Goal: Answer question/provide support

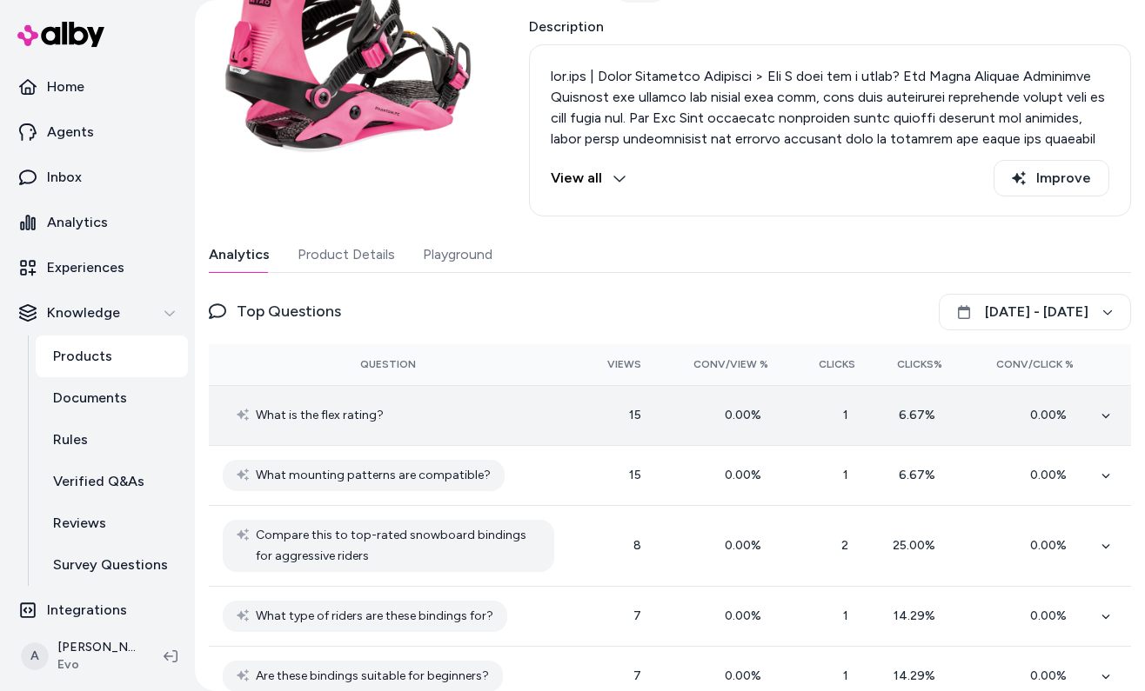
scroll to position [197, 0]
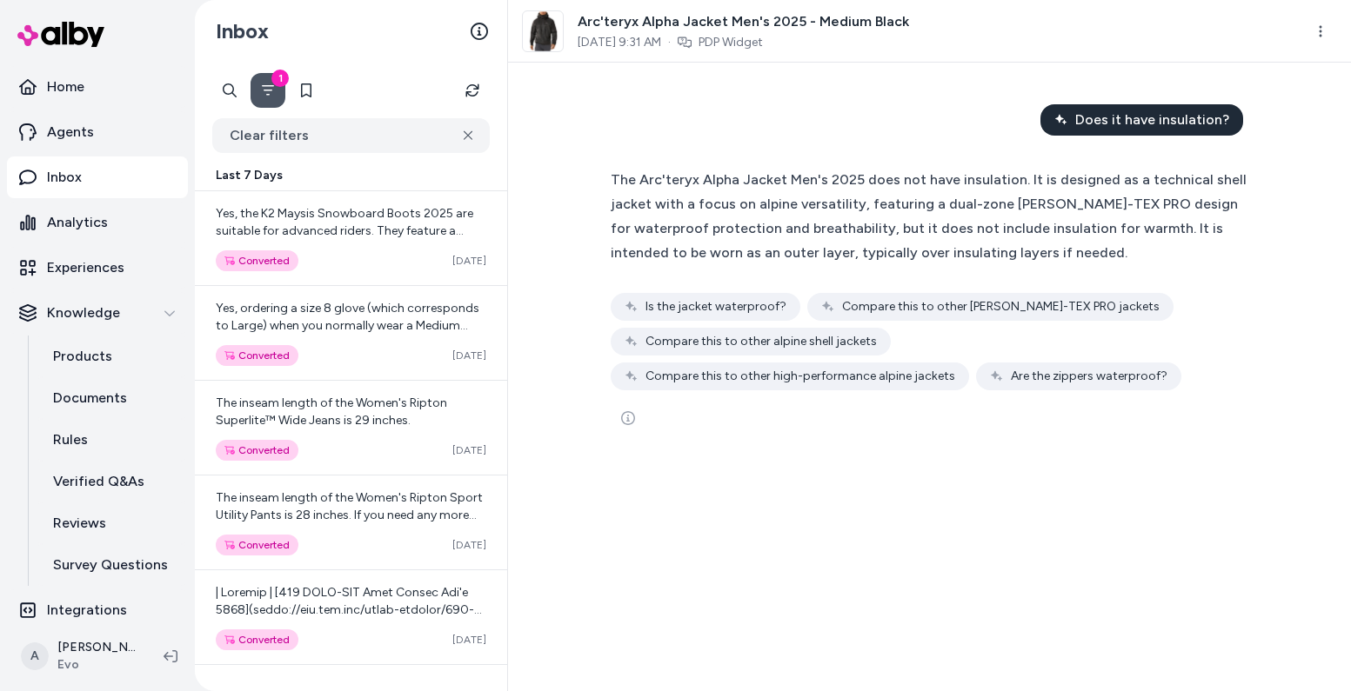
click at [658, 225] on span "The Arc'teryx Alpha Jacket Men's 2025 does not have insulation. It is designed …" at bounding box center [929, 216] width 636 height 90
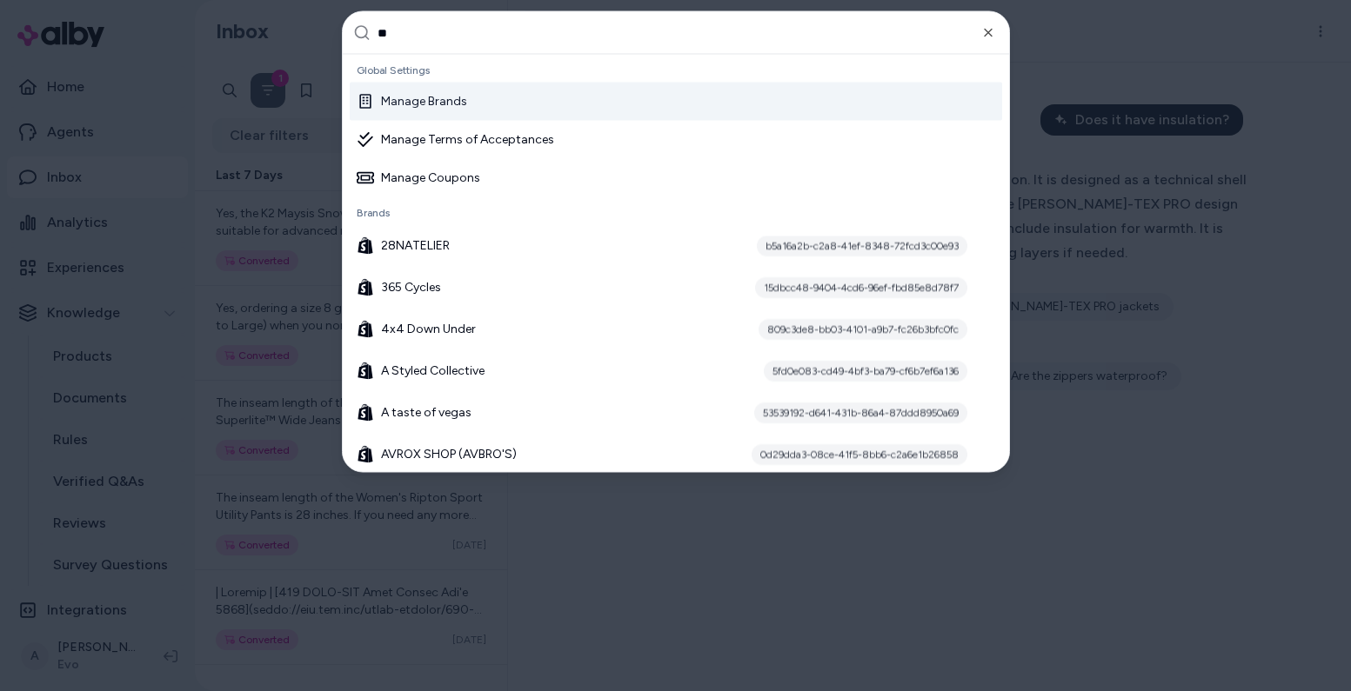
type input "***"
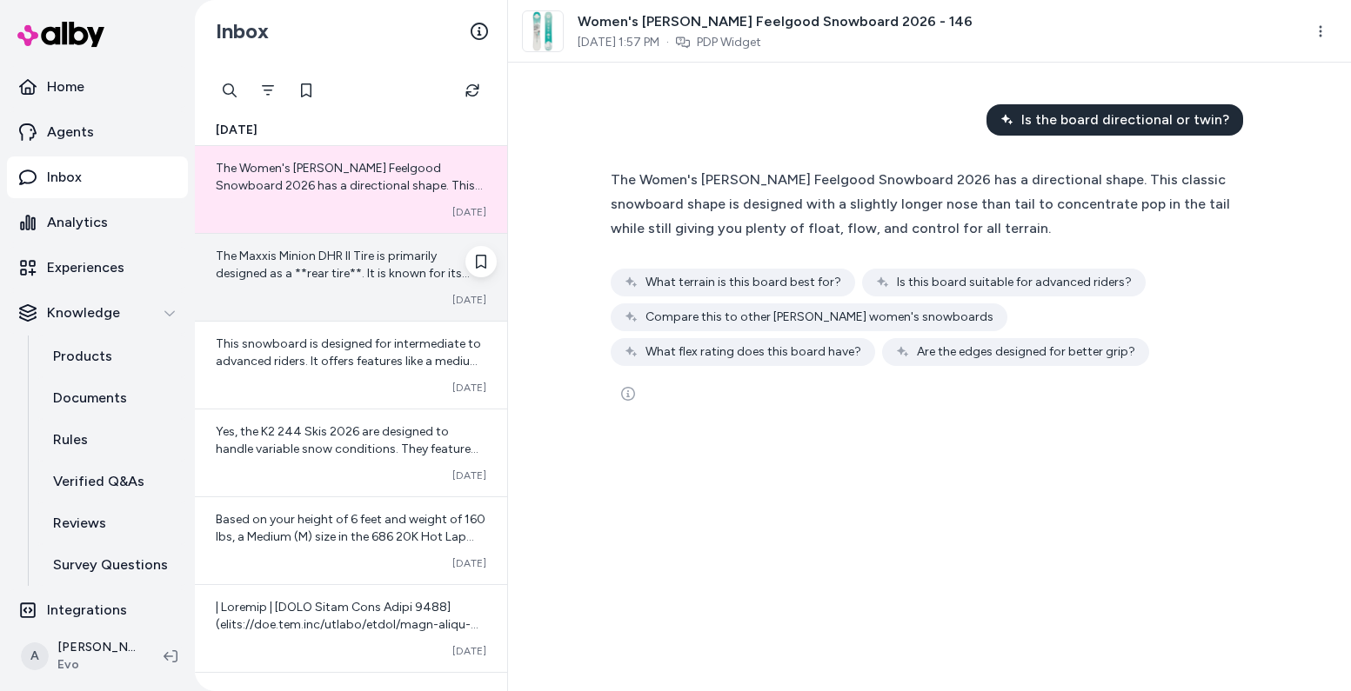
click at [324, 277] on span "The Maxxis Minion DHR II Tire is primarily designed as a **rear tire**. It is k…" at bounding box center [351, 317] width 271 height 137
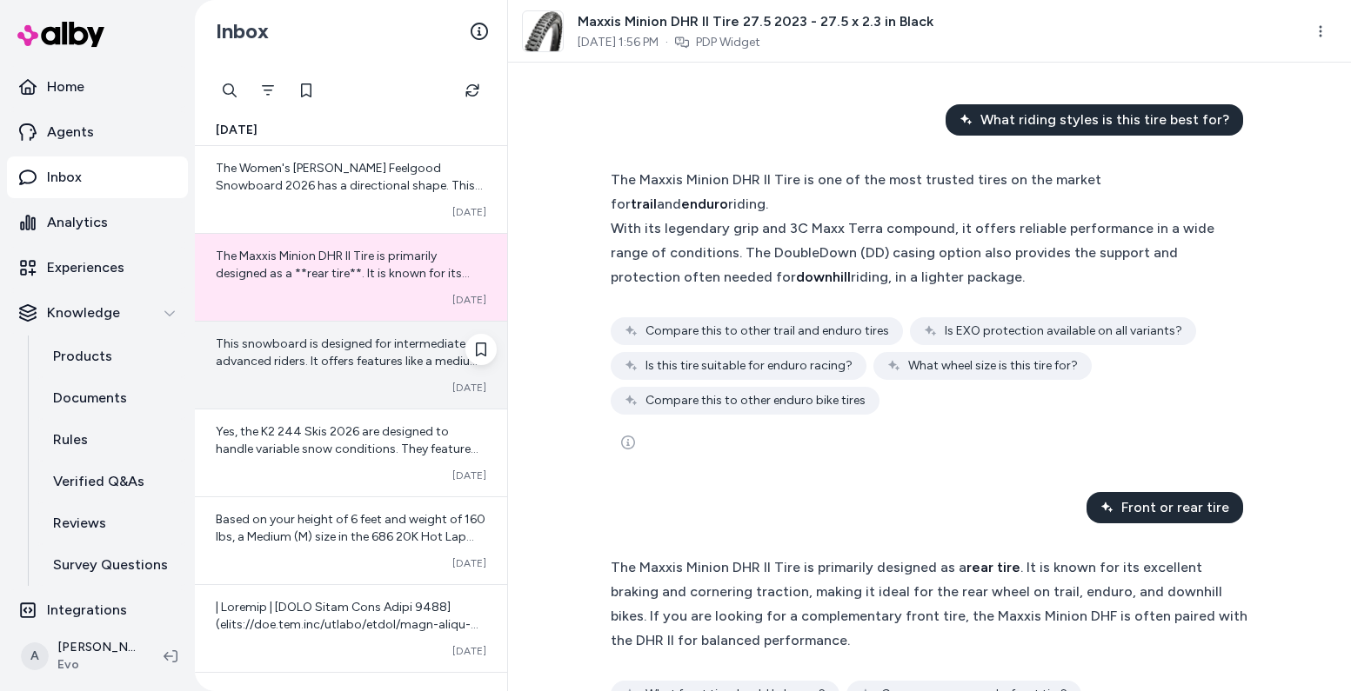
click at [347, 374] on div "This snowboard is designed for intermediate to advanced riders. It offers featu…" at bounding box center [351, 365] width 312 height 87
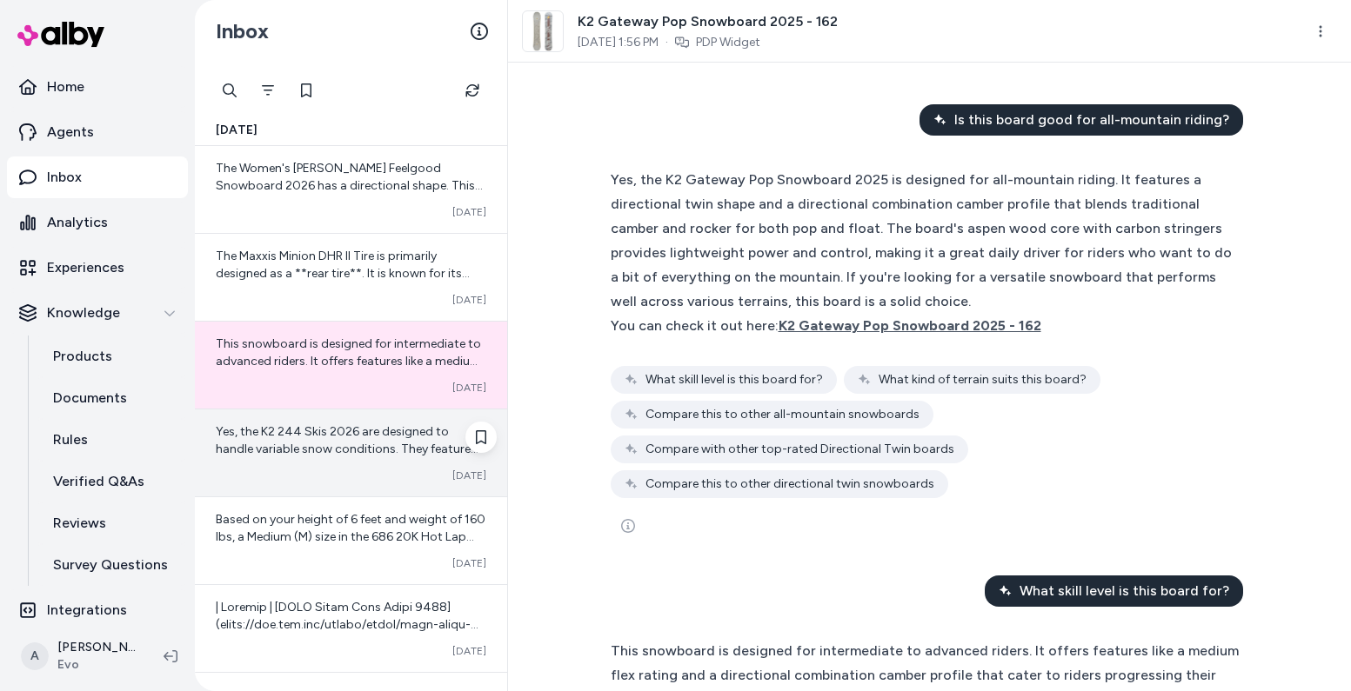
click at [323, 452] on span "Yes, the K2 244 Skis 2026 are designed to handle variable snow conditions. They…" at bounding box center [350, 475] width 268 height 102
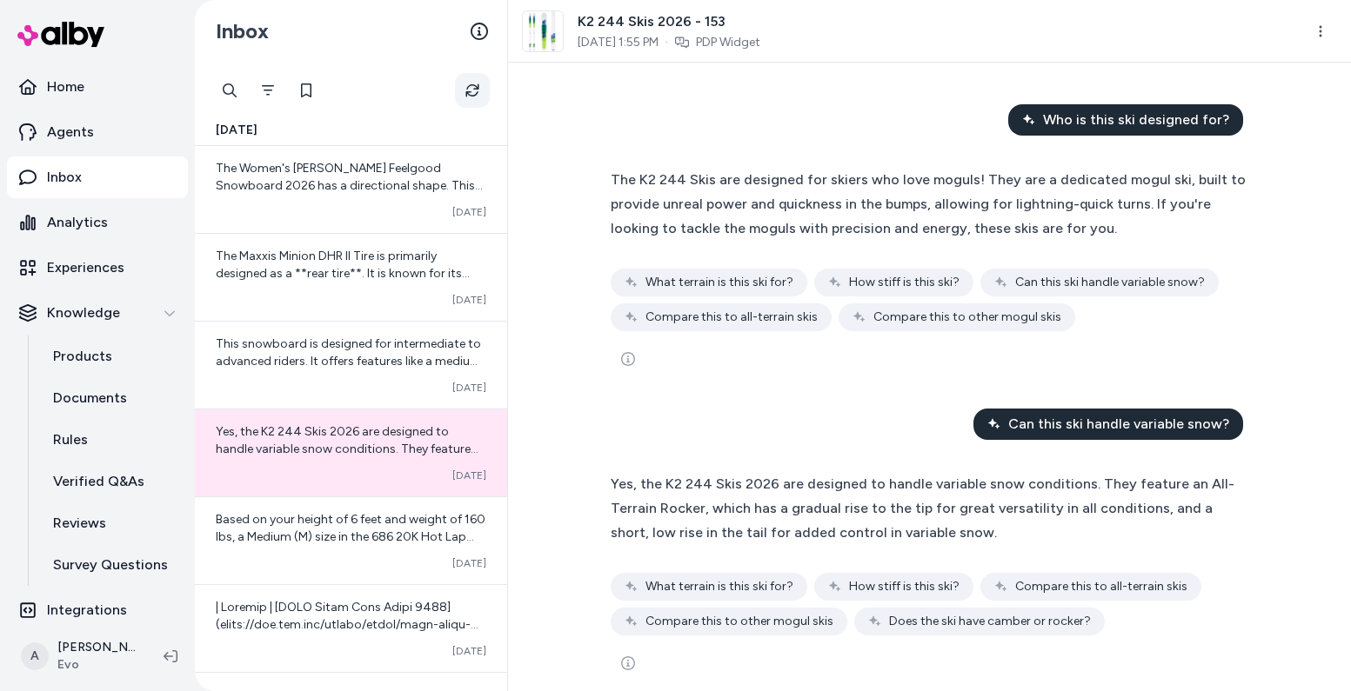
click at [475, 91] on icon "Refresh" at bounding box center [472, 91] width 14 height 14
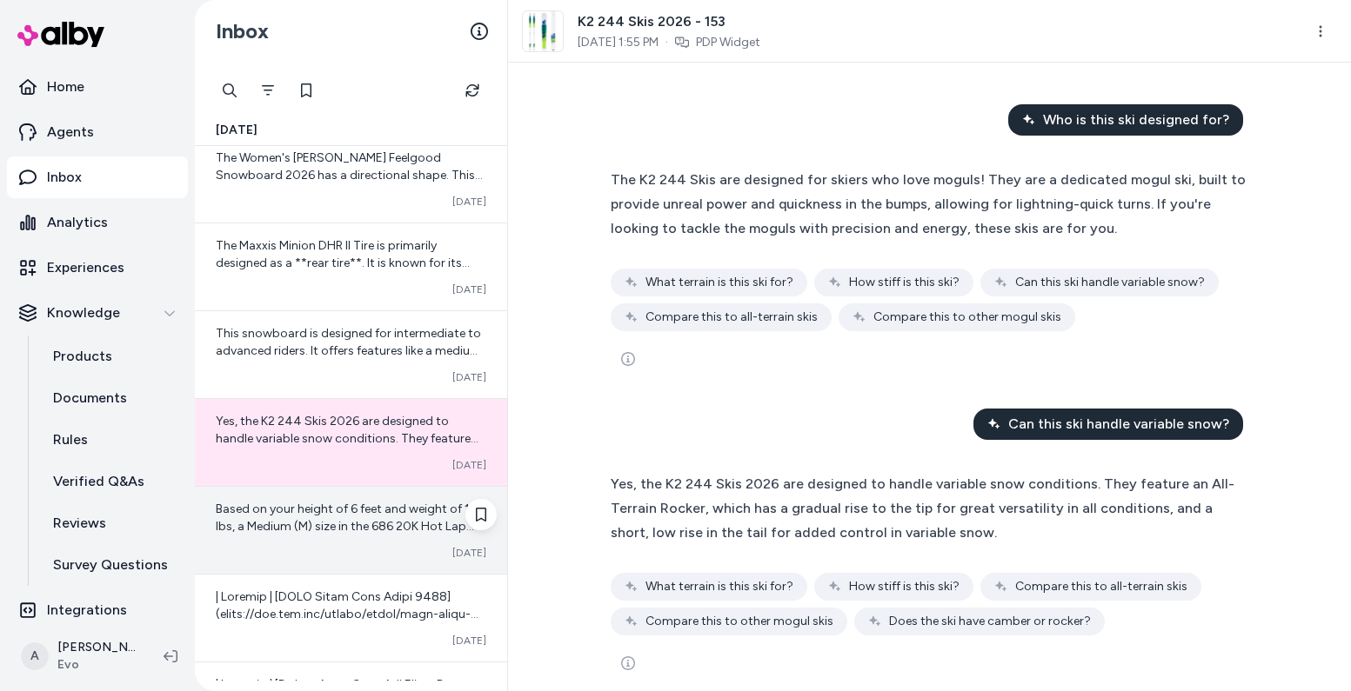
scroll to position [26, 0]
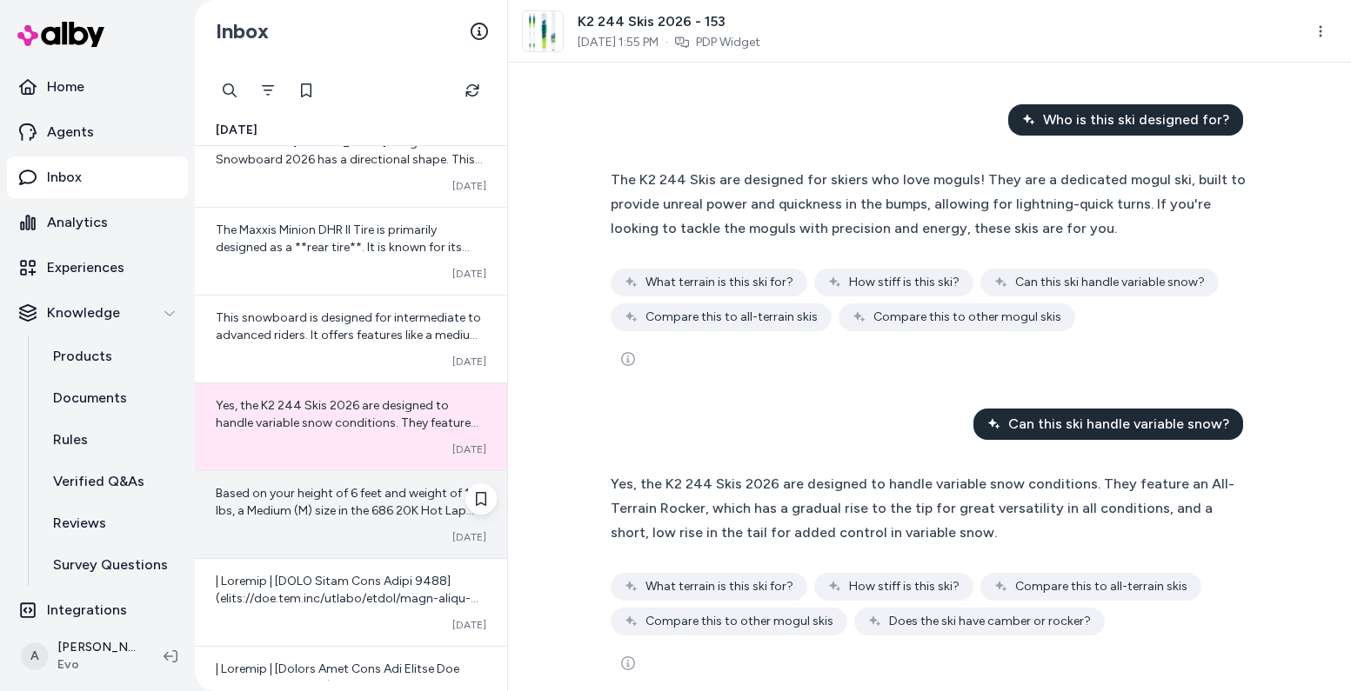
click at [330, 498] on span "Based on your height of 6 feet and weight of 160 lbs, a Medium (M) size in the …" at bounding box center [351, 606] width 270 height 241
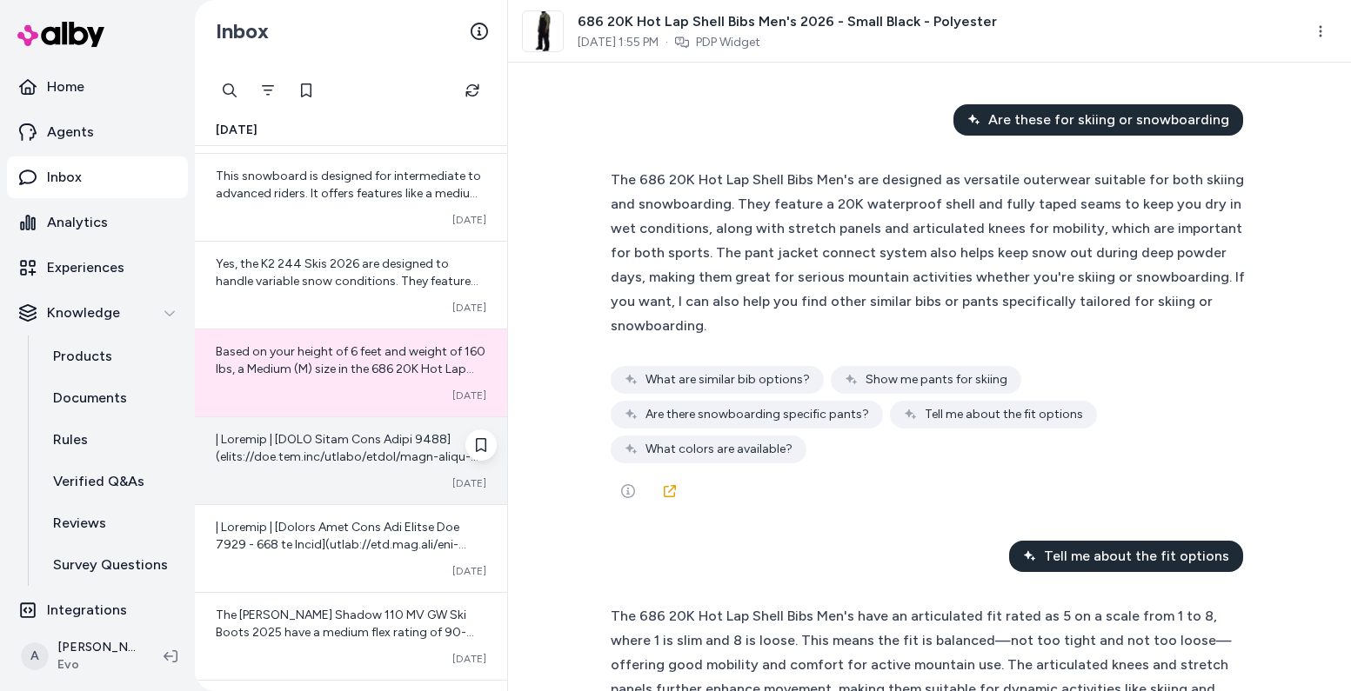
scroll to position [171, 0]
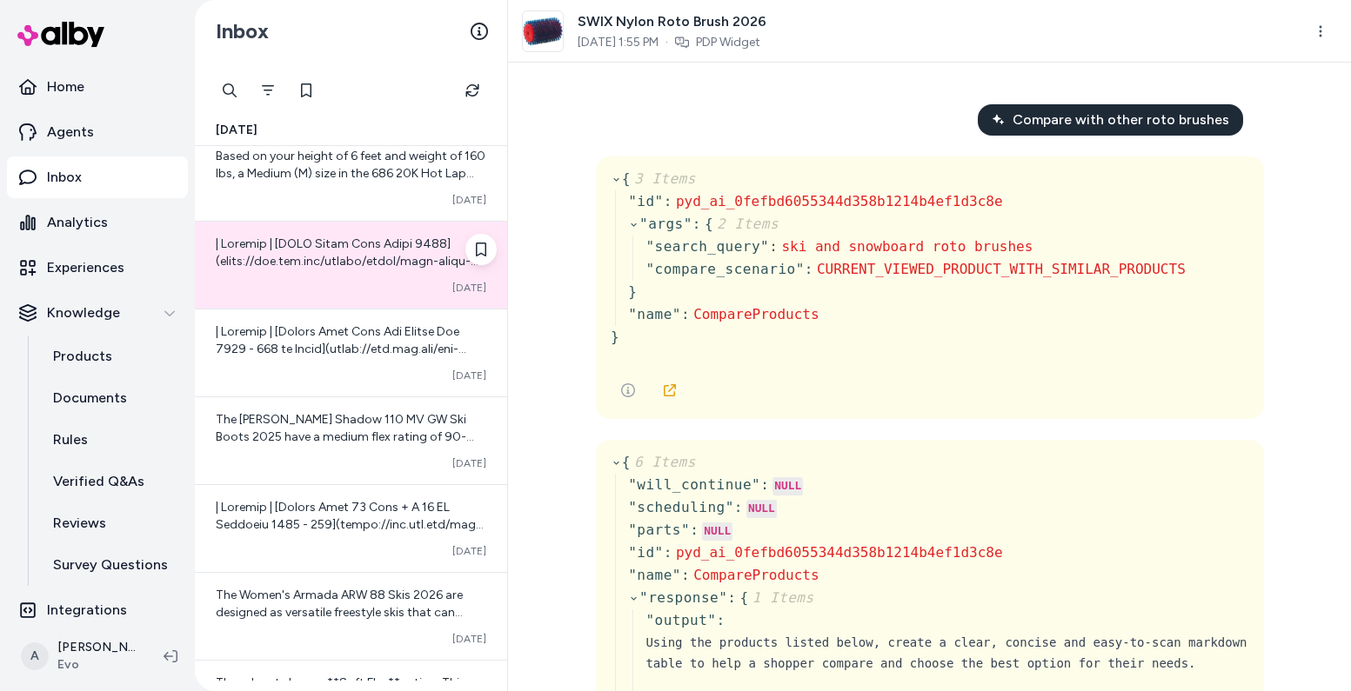
scroll to position [478, 0]
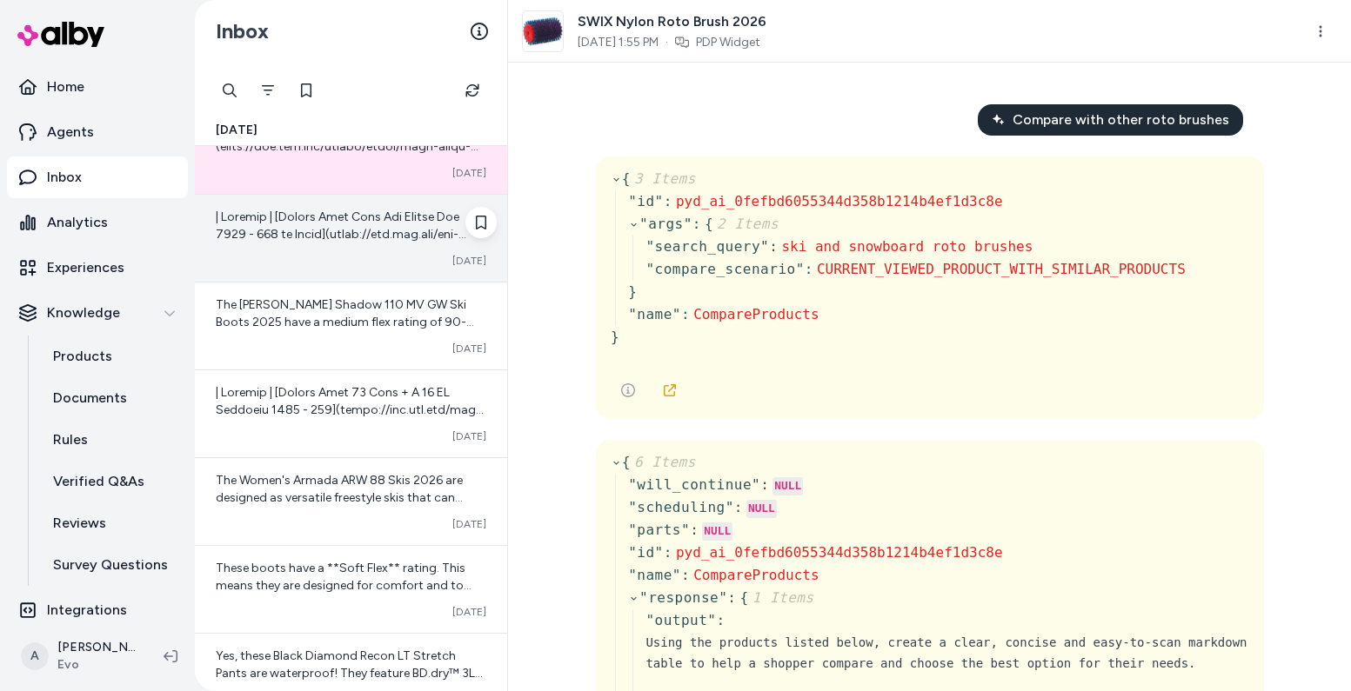
click at [349, 225] on div at bounding box center [351, 226] width 271 height 35
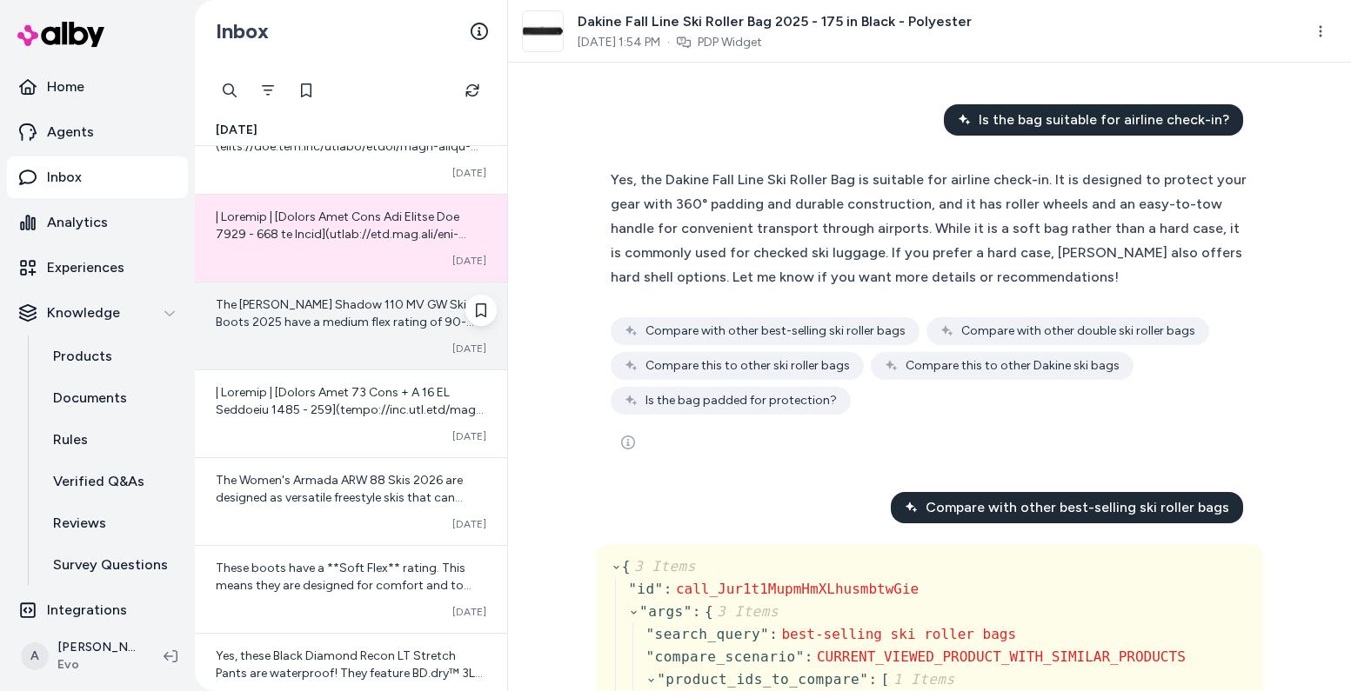
click at [310, 311] on span "The Lange Shadow 110 MV GW Ski Boots 2025 have a medium flex rating of 90-110, …" at bounding box center [351, 469] width 270 height 345
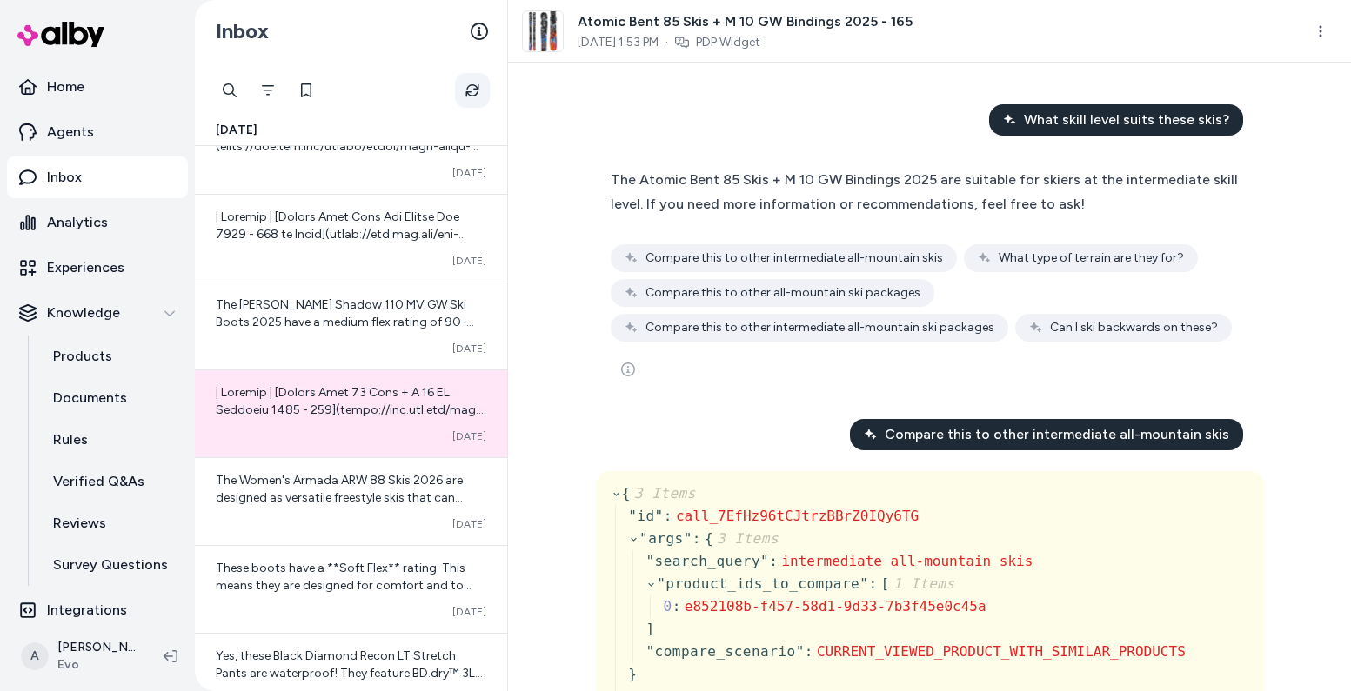
click at [471, 87] on icon "Refresh" at bounding box center [472, 91] width 14 height 14
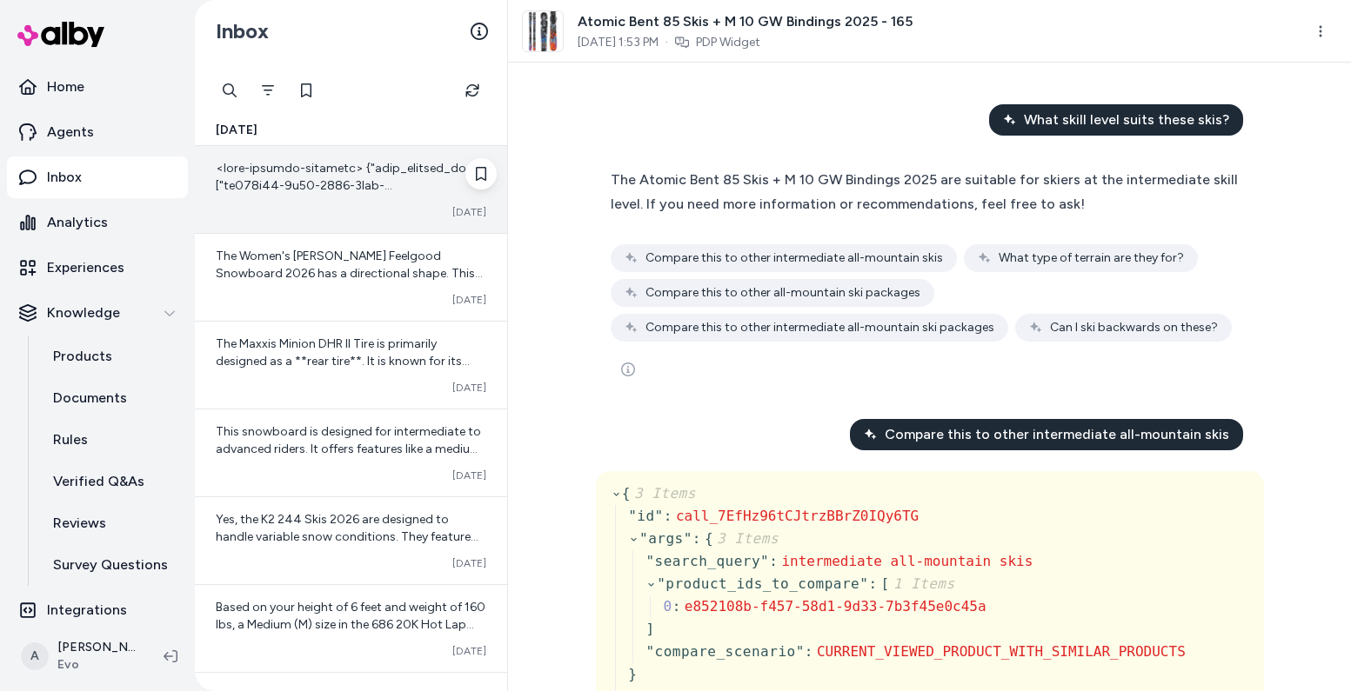
click at [294, 192] on span at bounding box center [350, 377] width 269 height 432
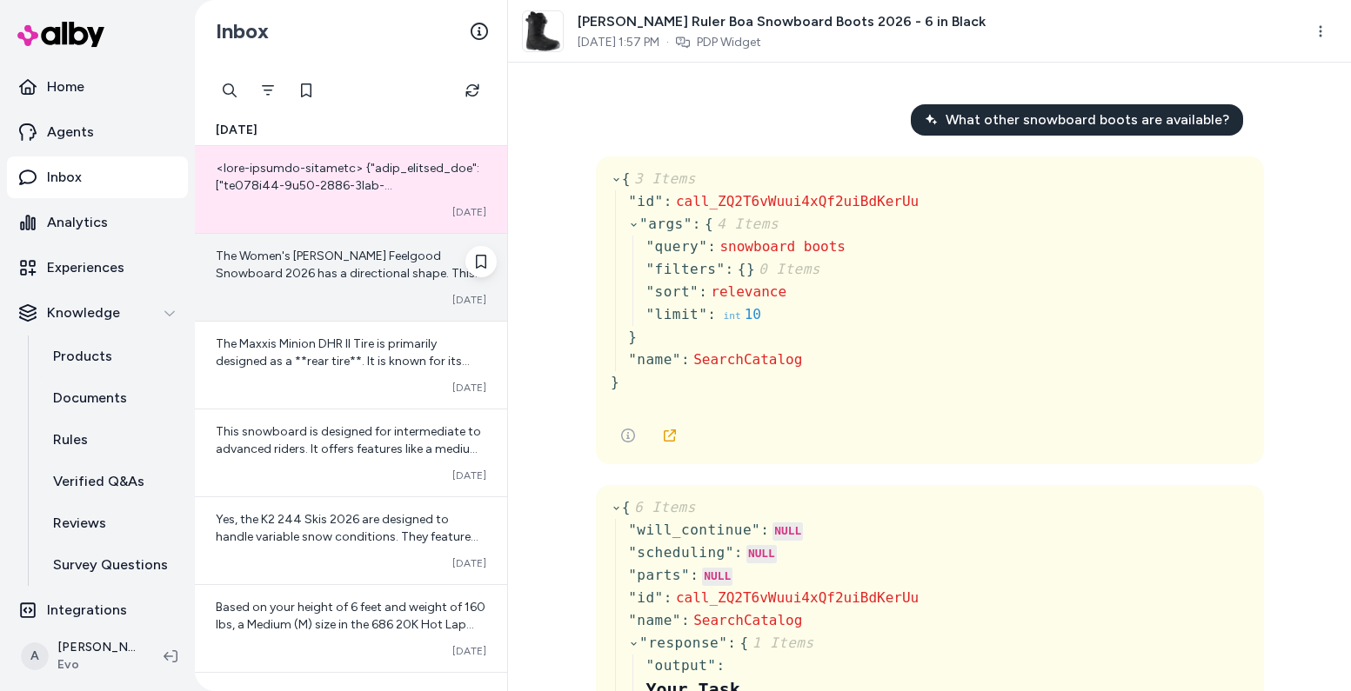
click at [289, 282] on div "The Women's Burton Feelgood Snowboard 2026 has a directional shape. This classi…" at bounding box center [351, 265] width 271 height 35
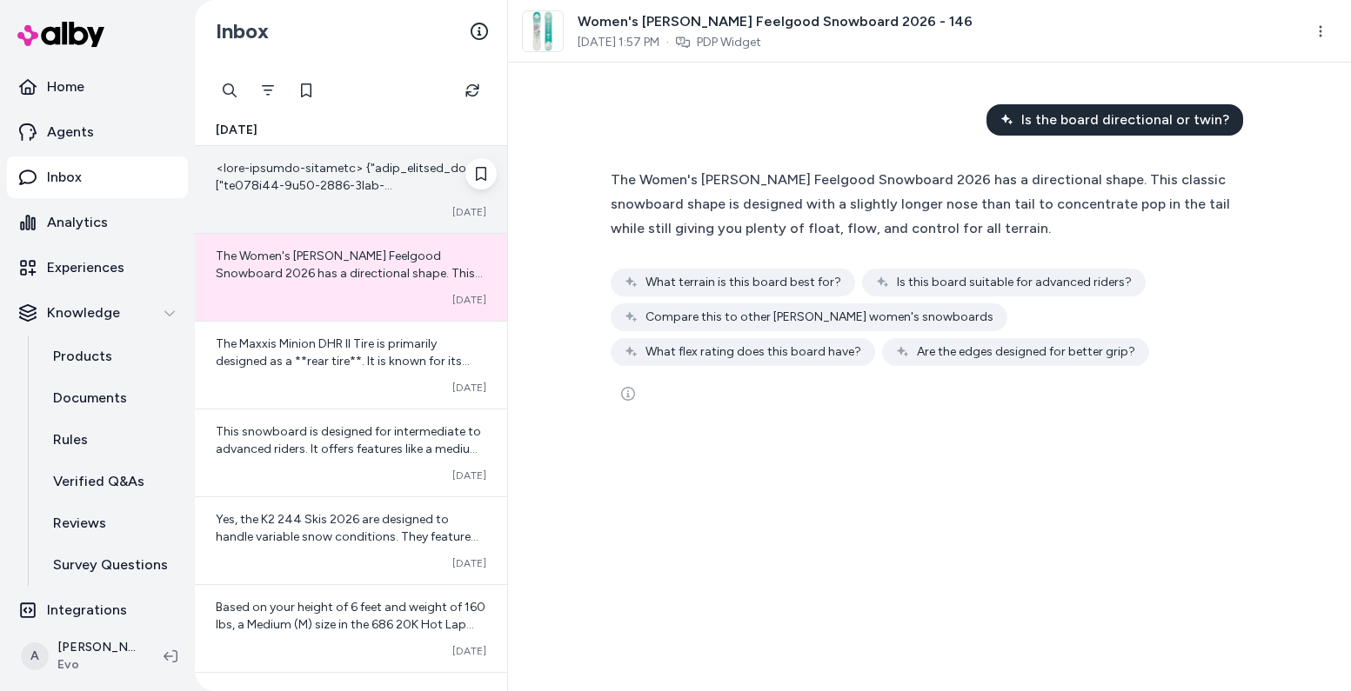
click at [340, 165] on span at bounding box center [350, 377] width 269 height 432
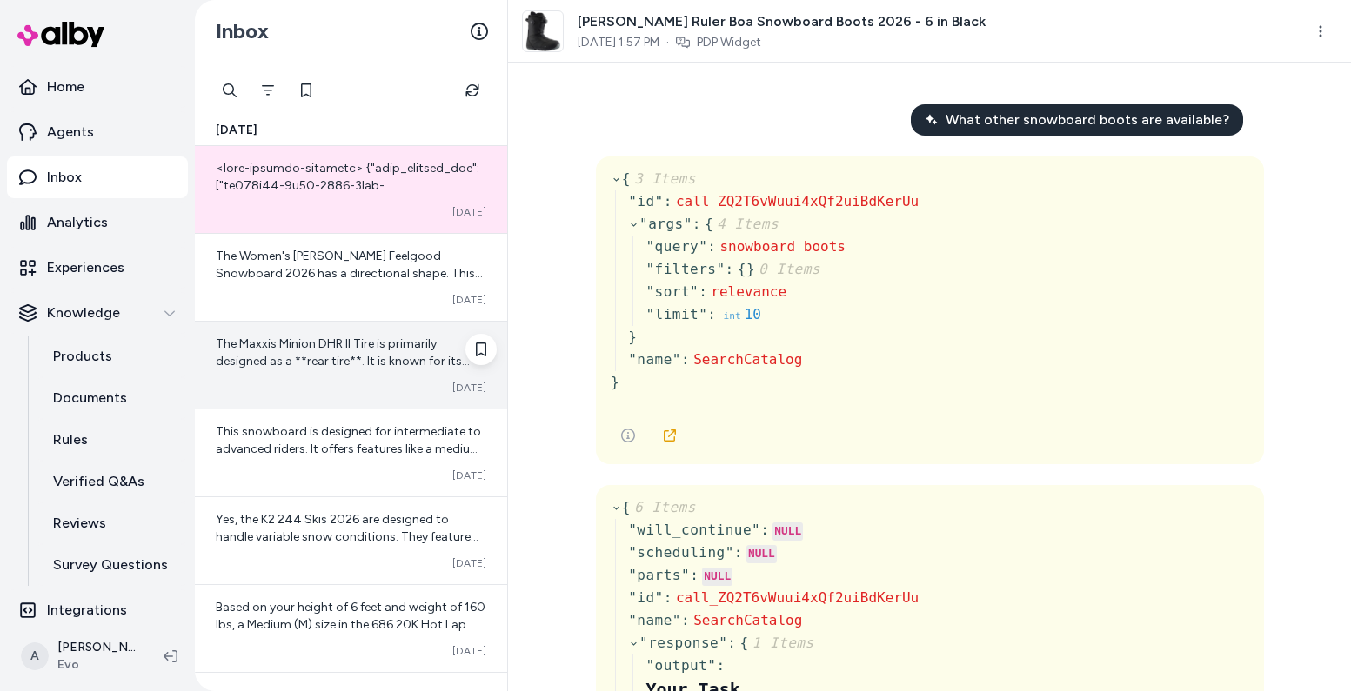
click at [287, 355] on span "The Maxxis Minion DHR II Tire is primarily designed as a **rear tire**. It is k…" at bounding box center [351, 405] width 271 height 137
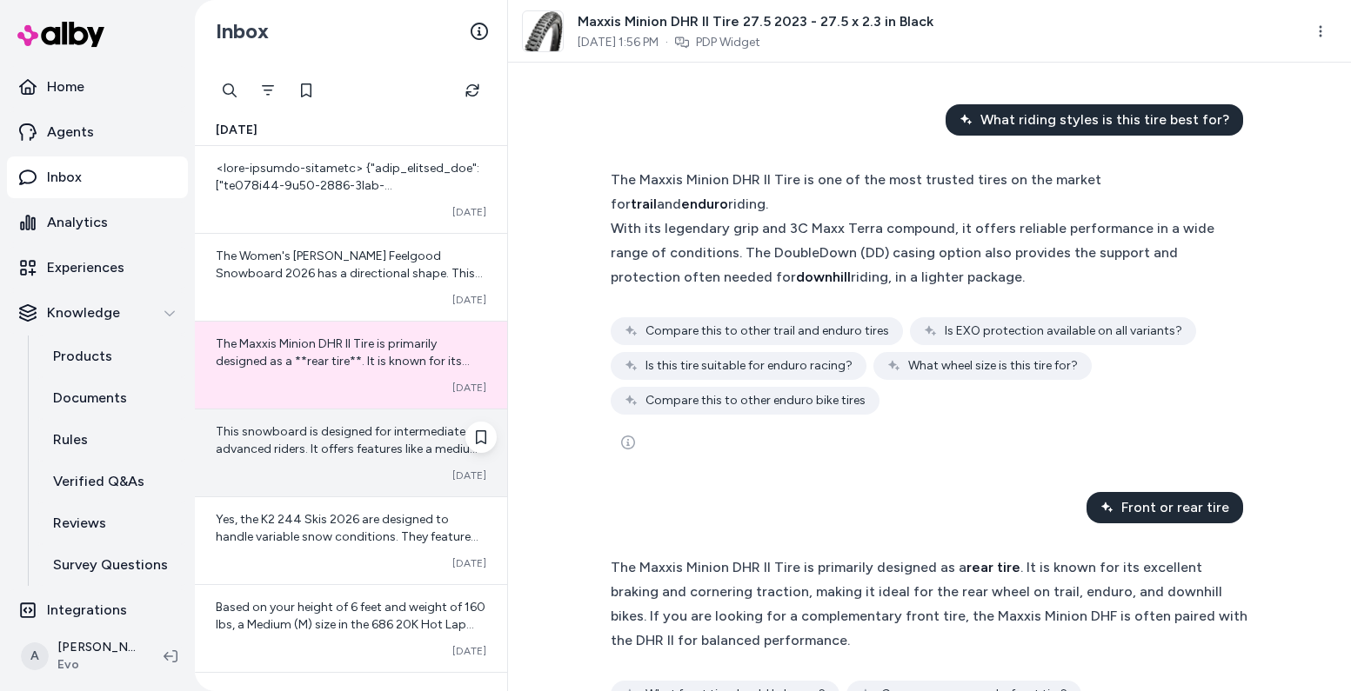
click at [303, 480] on div "Converted Oct 03" at bounding box center [351, 476] width 271 height 14
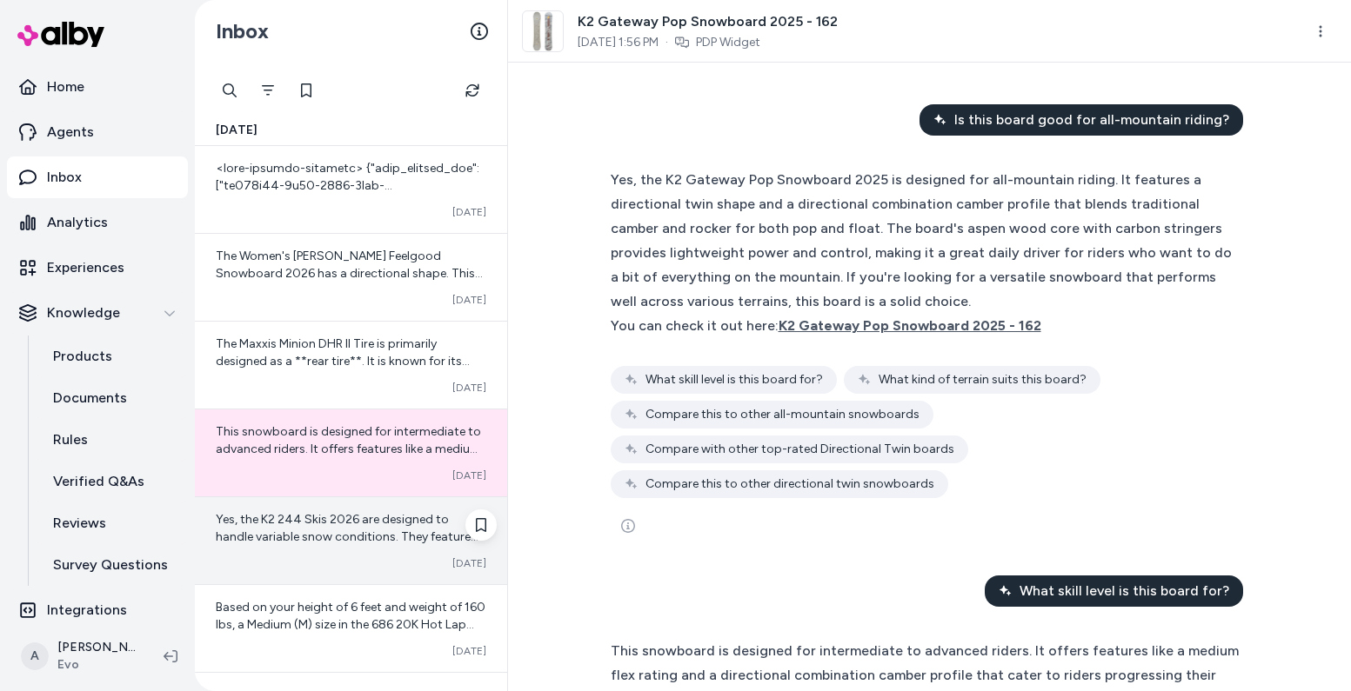
click at [311, 525] on span "Yes, the K2 244 Skis 2026 are designed to handle variable snow conditions. They…" at bounding box center [350, 563] width 268 height 102
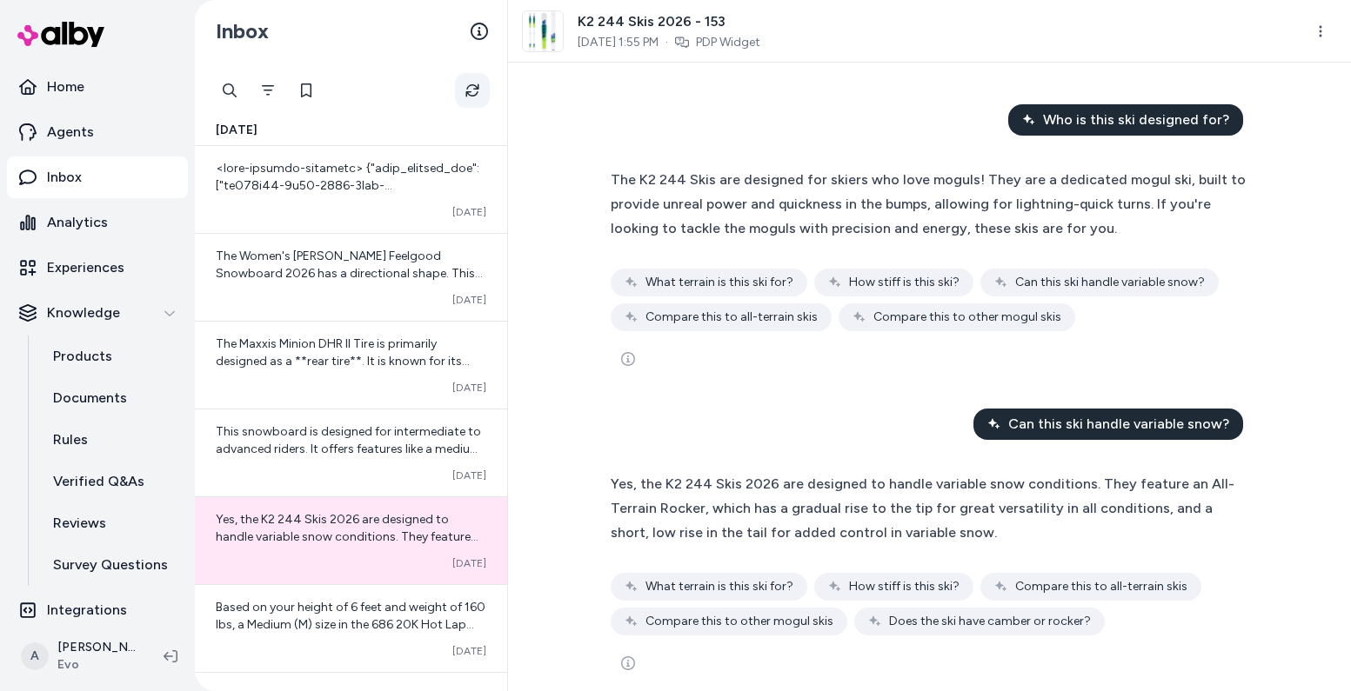
click at [474, 85] on icon "Refresh" at bounding box center [471, 90] width 13 height 13
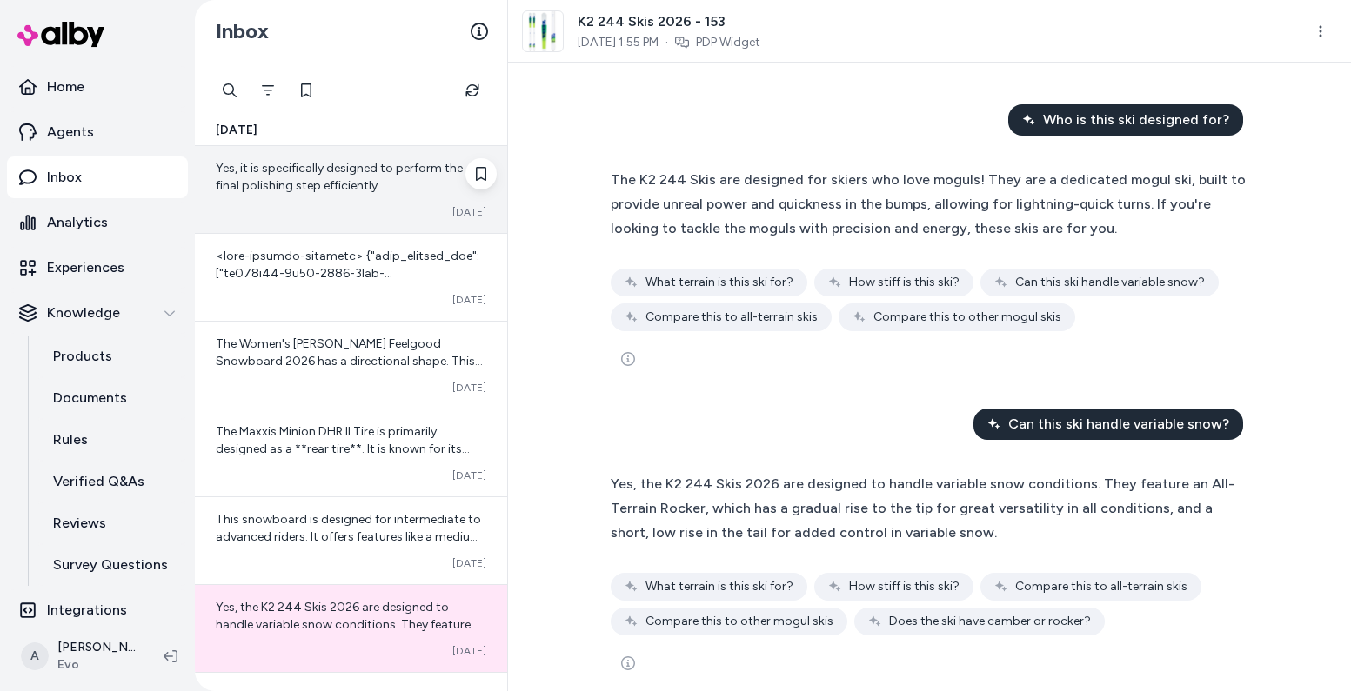
click at [357, 201] on div "Yes, it is specifically designed to perform the final polishing step efficientl…" at bounding box center [351, 189] width 312 height 87
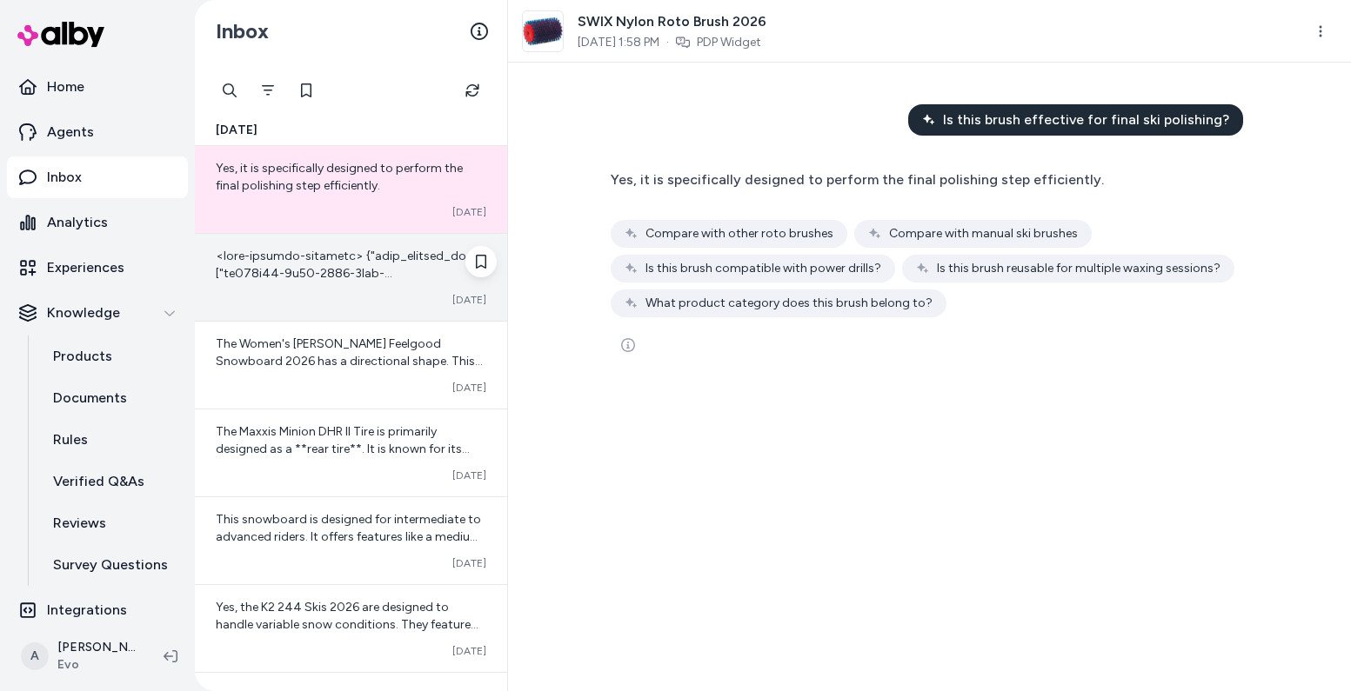
click at [313, 311] on div "Converted Oct 03" at bounding box center [351, 277] width 312 height 87
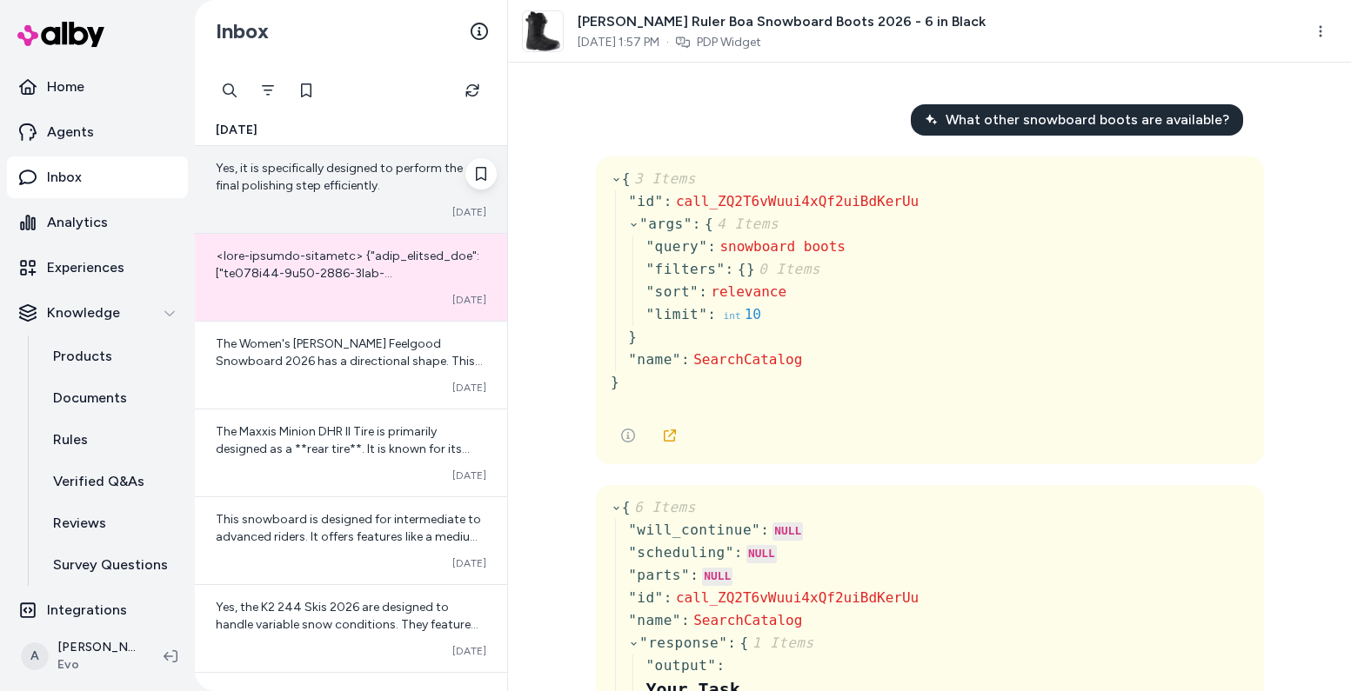
click at [315, 196] on div "Yes, it is specifically designed to perform the final polishing step efficientl…" at bounding box center [351, 189] width 312 height 87
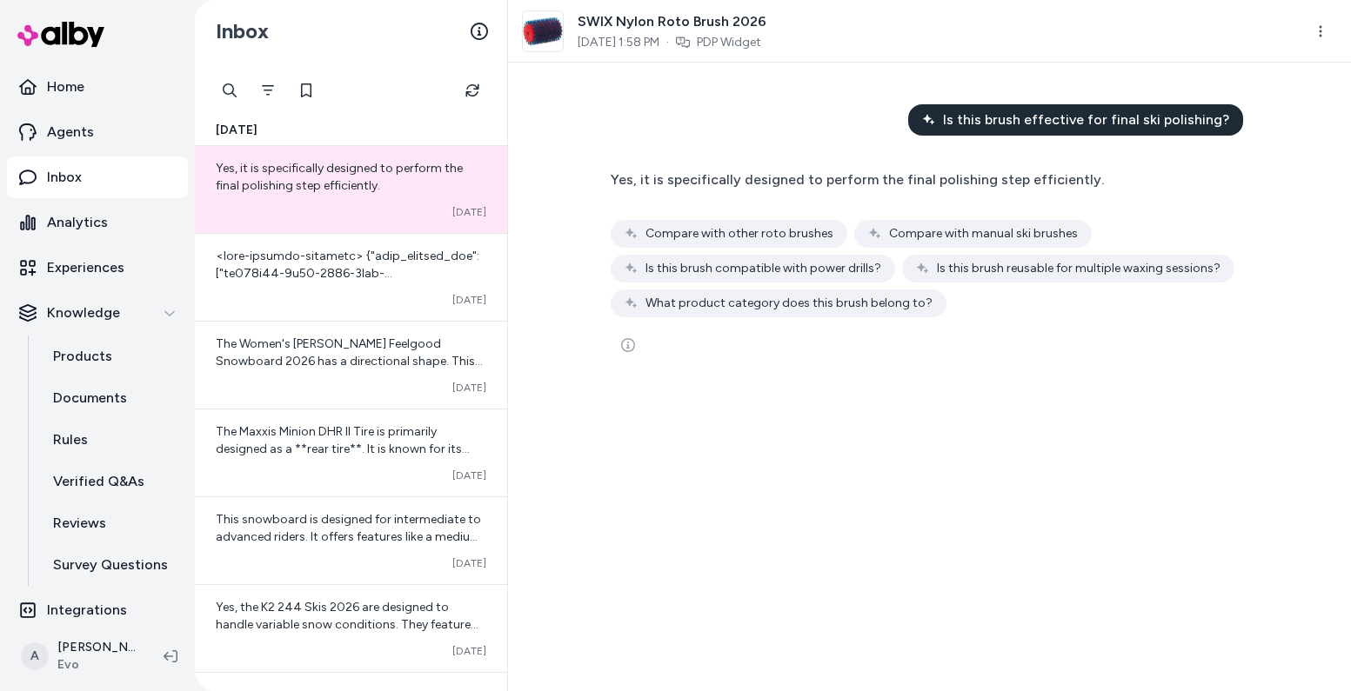
click at [908, 471] on div "Is this brush effective for final ski polishing? Yes, it is specifically design…" at bounding box center [929, 377] width 843 height 629
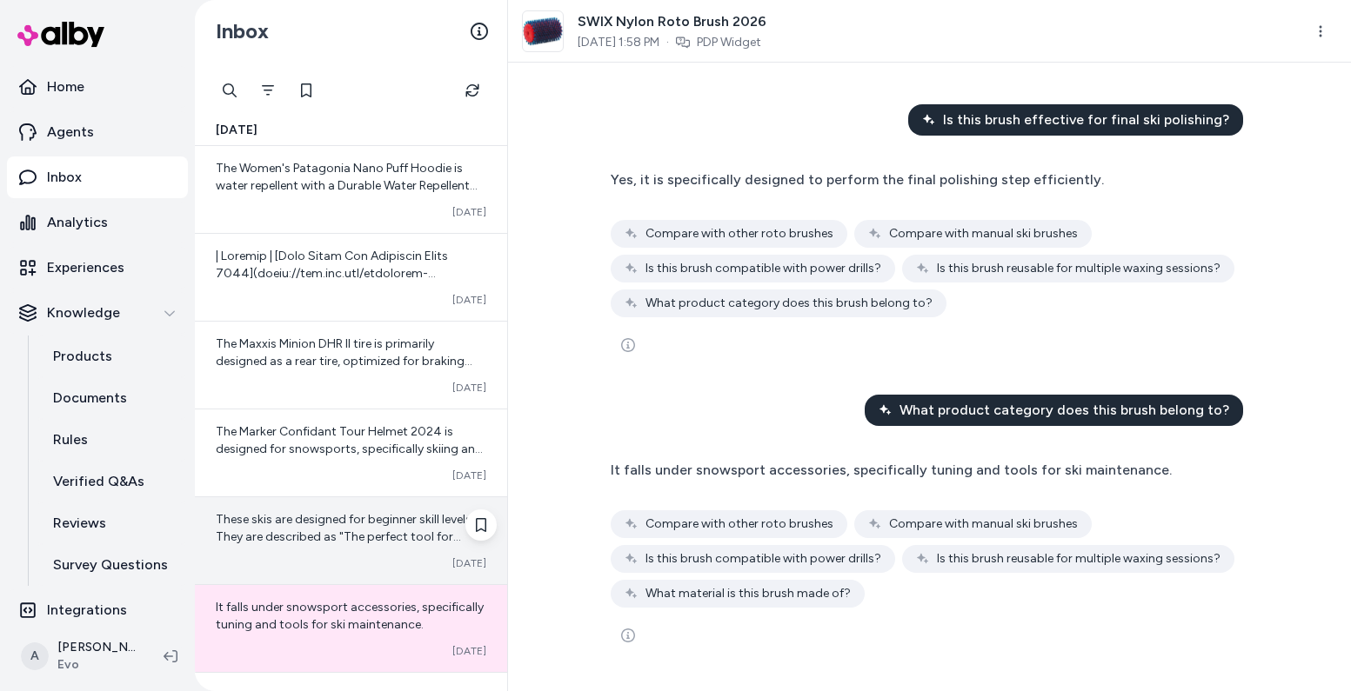
click at [333, 558] on div "Converted Oct 03" at bounding box center [351, 564] width 271 height 14
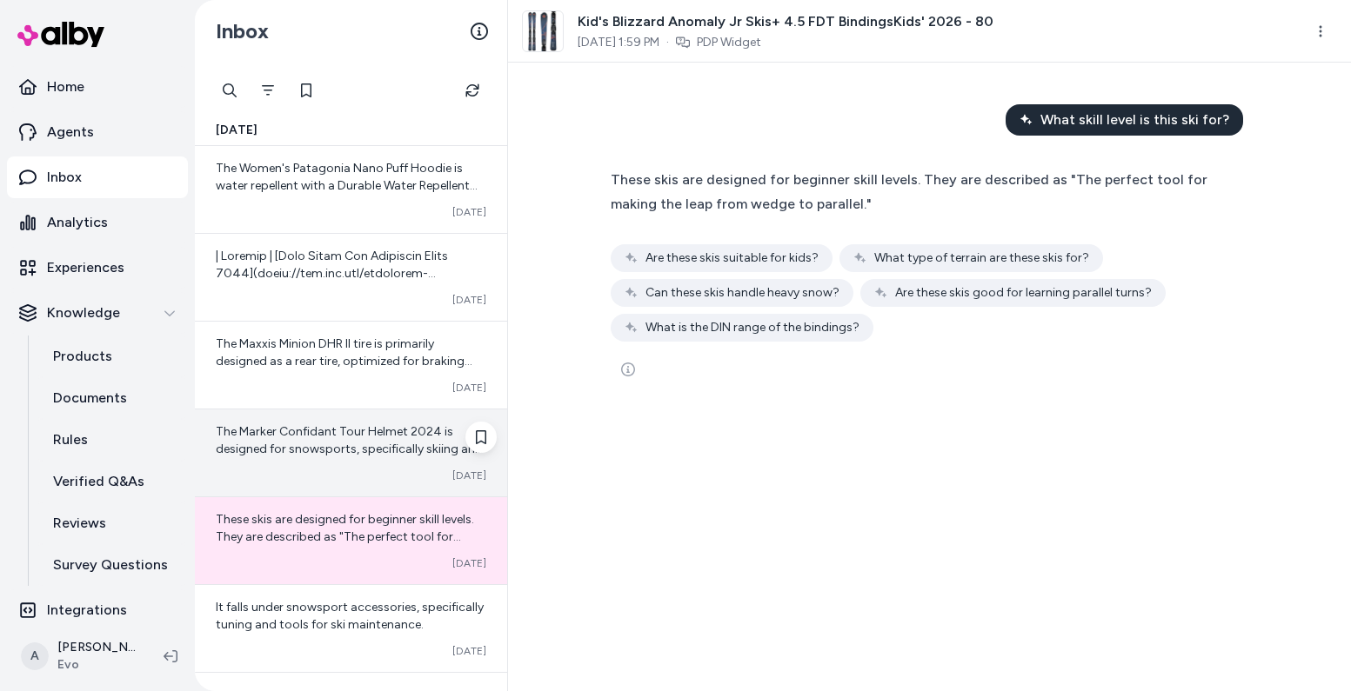
click at [297, 460] on div "The Marker Confidant Tour Helmet 2024 is designed for snowsports, specifically …" at bounding box center [351, 453] width 312 height 87
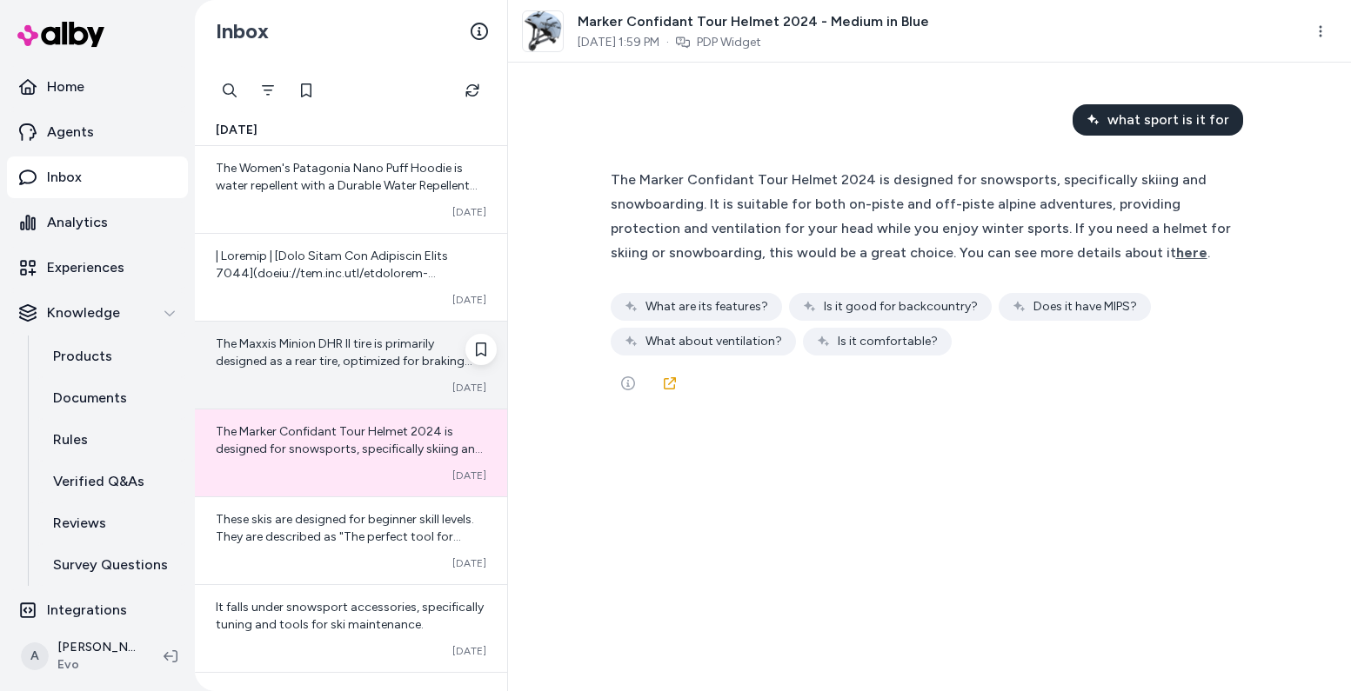
click at [298, 342] on span "The Maxxis Minion DHR II tire is primarily designed as a rear tire, optimized f…" at bounding box center [350, 431] width 268 height 189
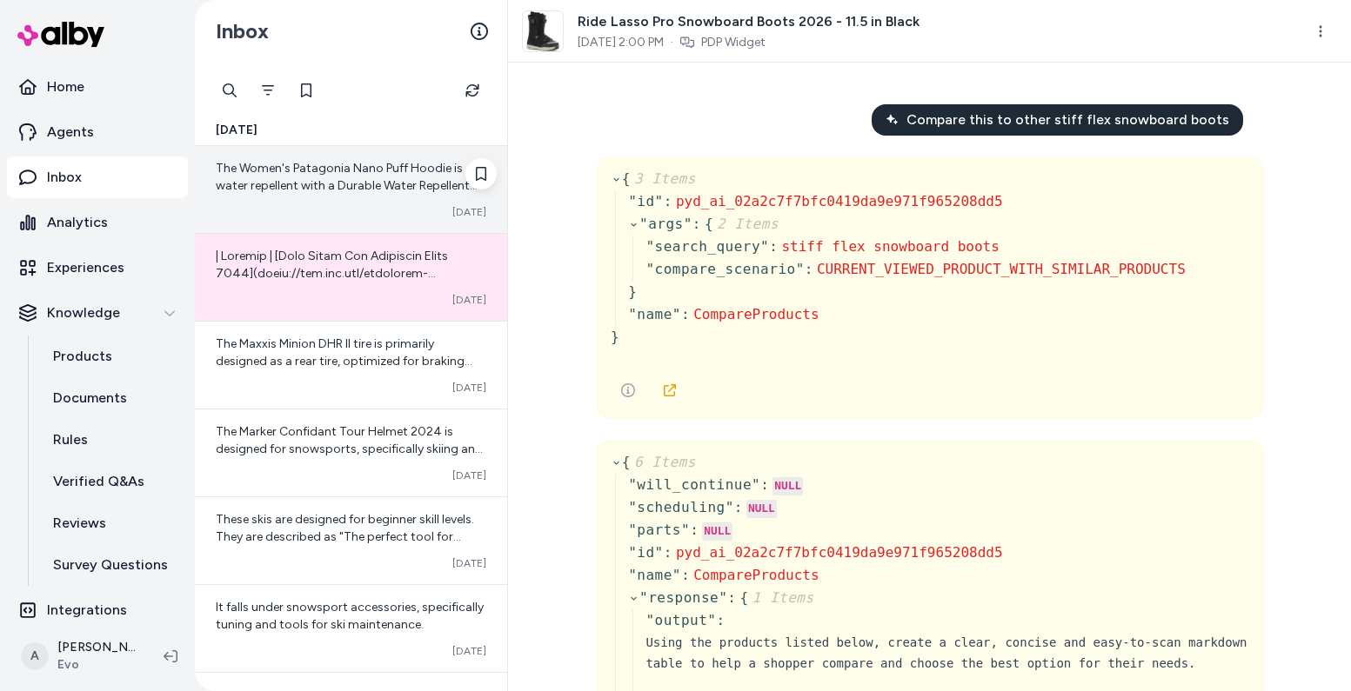
click at [334, 200] on div "The Women's Patagonia Nano Puff Hoodie is water repellent with a Durable Water …" at bounding box center [351, 189] width 312 height 87
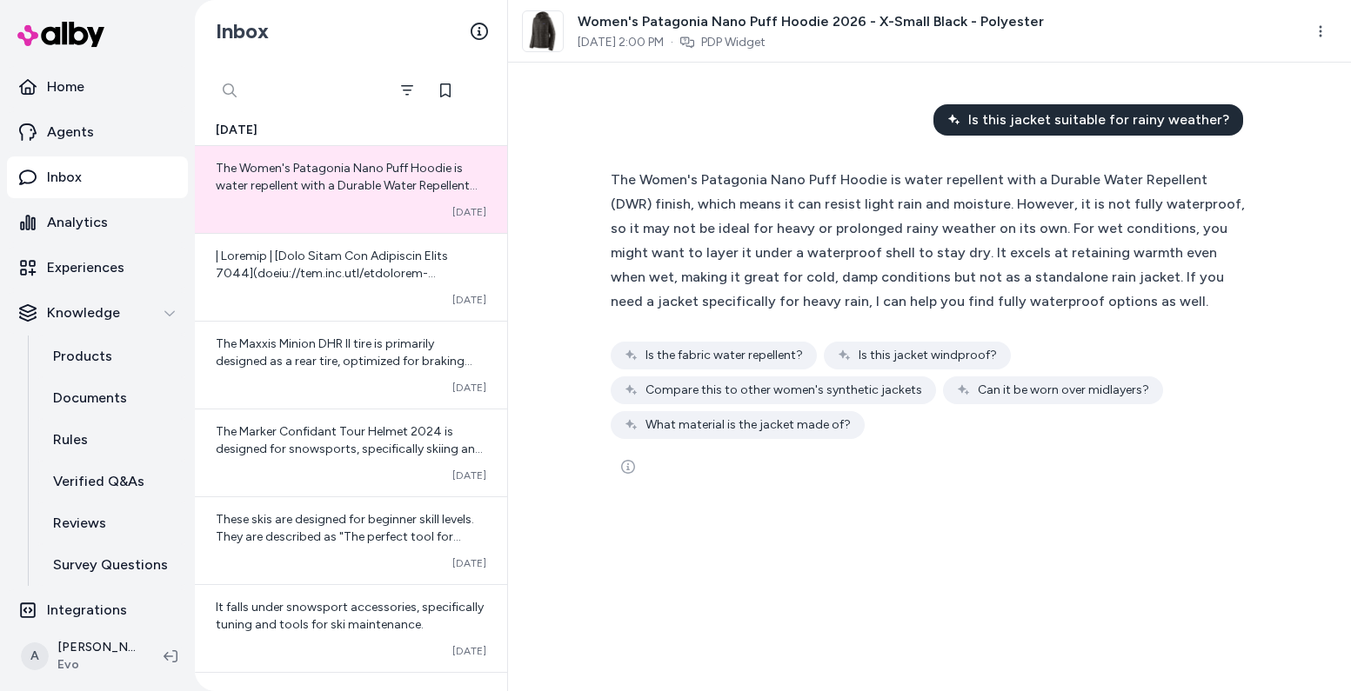
click at [230, 82] on div at bounding box center [299, 90] width 174 height 35
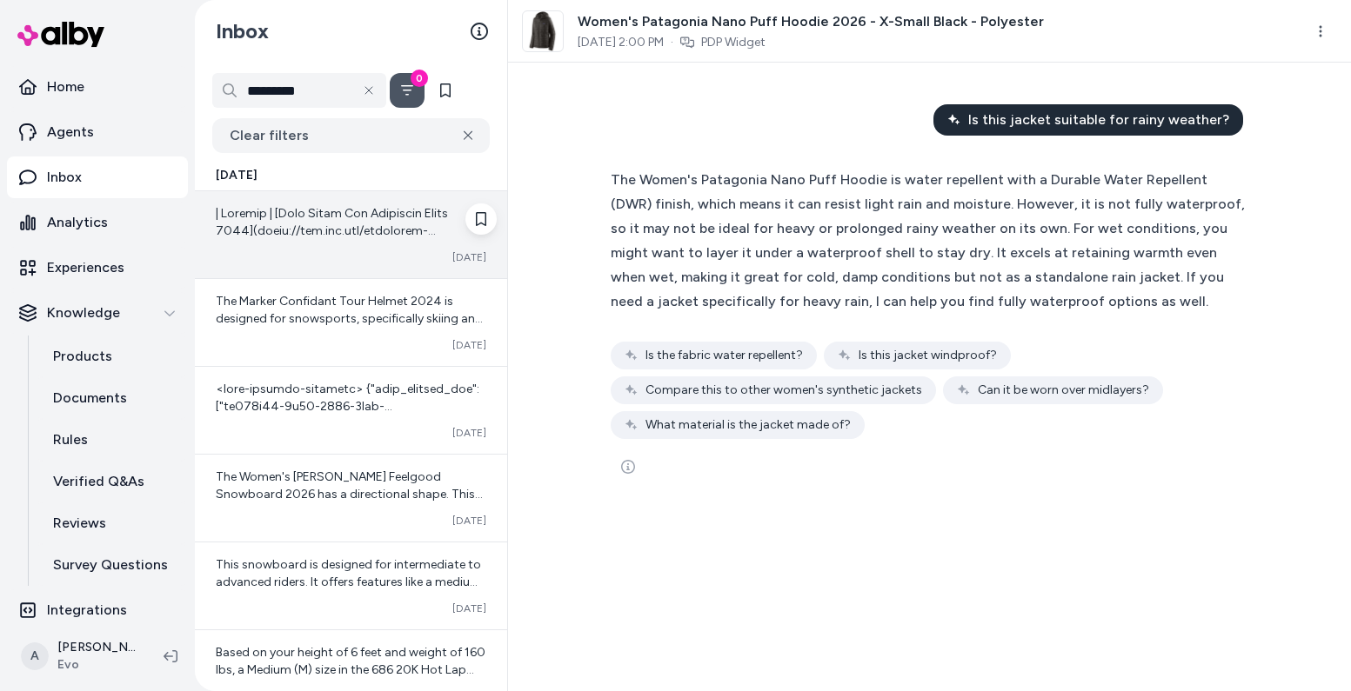
click at [375, 264] on div "Converted Oct 03" at bounding box center [351, 258] width 271 height 14
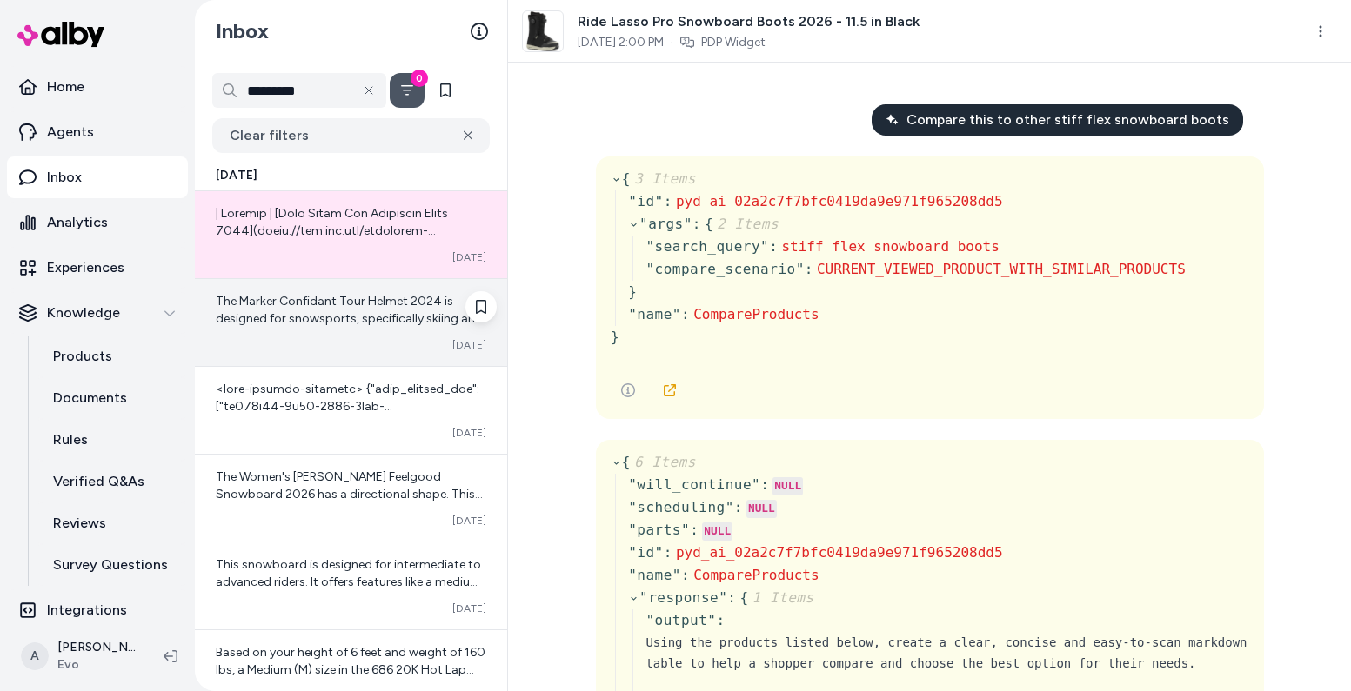
click at [341, 346] on div "Converted Oct 03" at bounding box center [351, 345] width 271 height 14
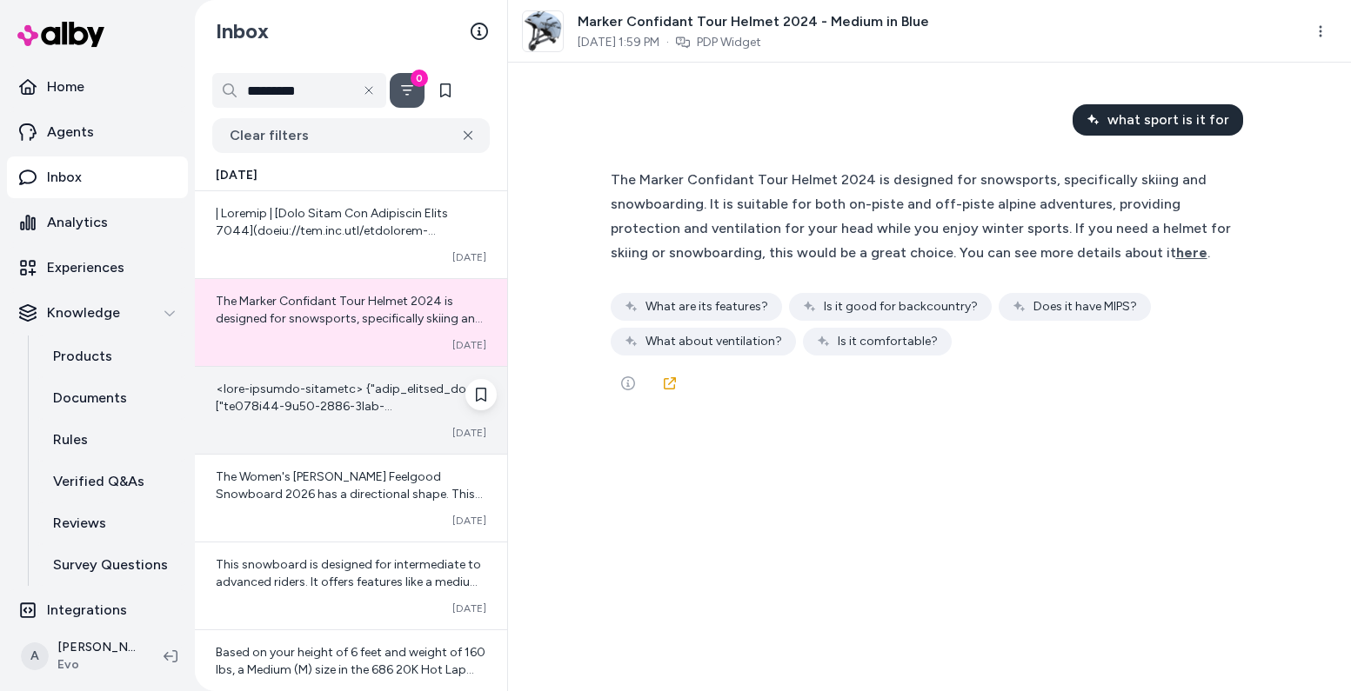
click at [334, 397] on div at bounding box center [351, 398] width 271 height 35
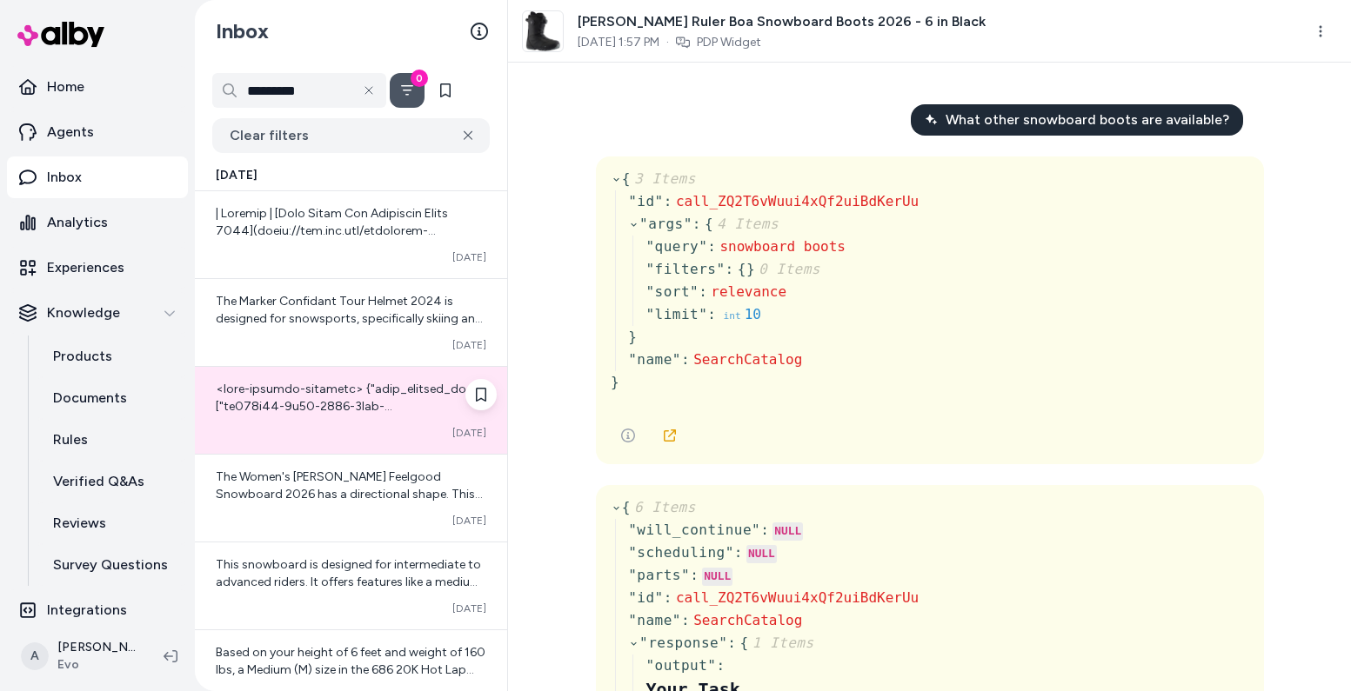
click at [343, 398] on span at bounding box center [350, 598] width 269 height 432
click at [614, 180] on icon at bounding box center [616, 179] width 11 height 11
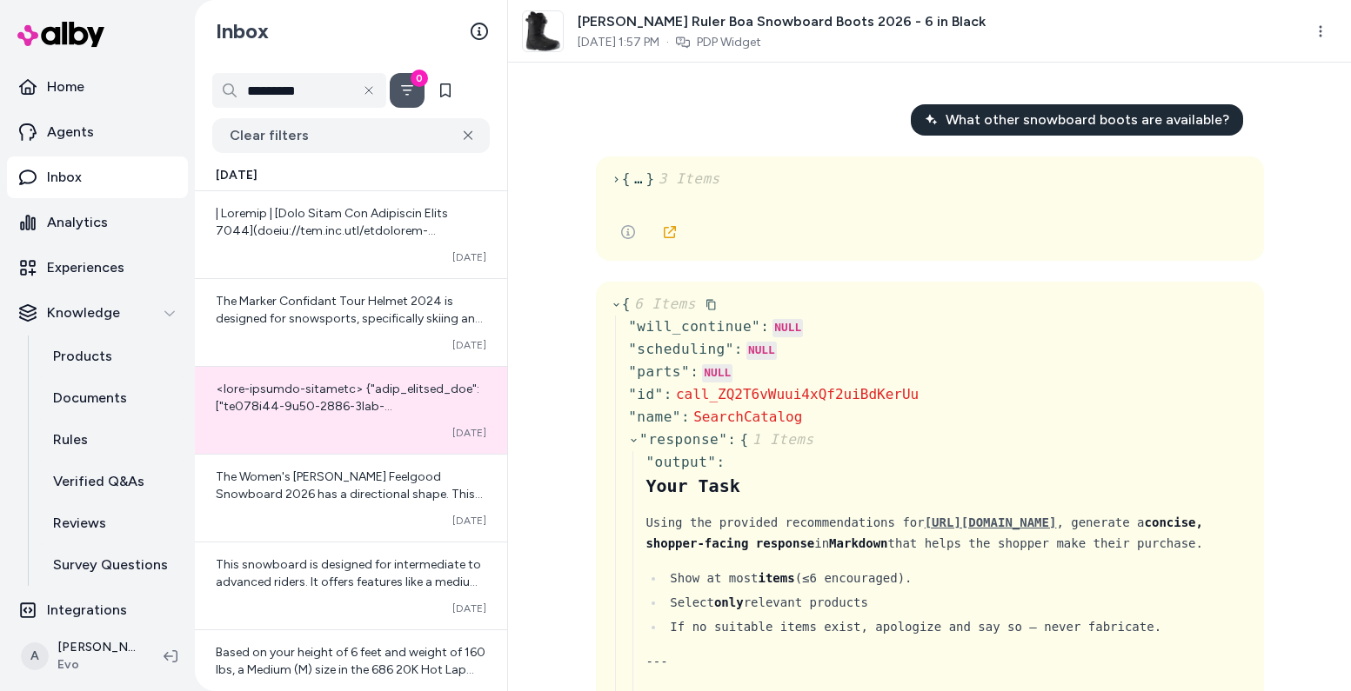
click at [611, 301] on icon at bounding box center [616, 304] width 11 height 11
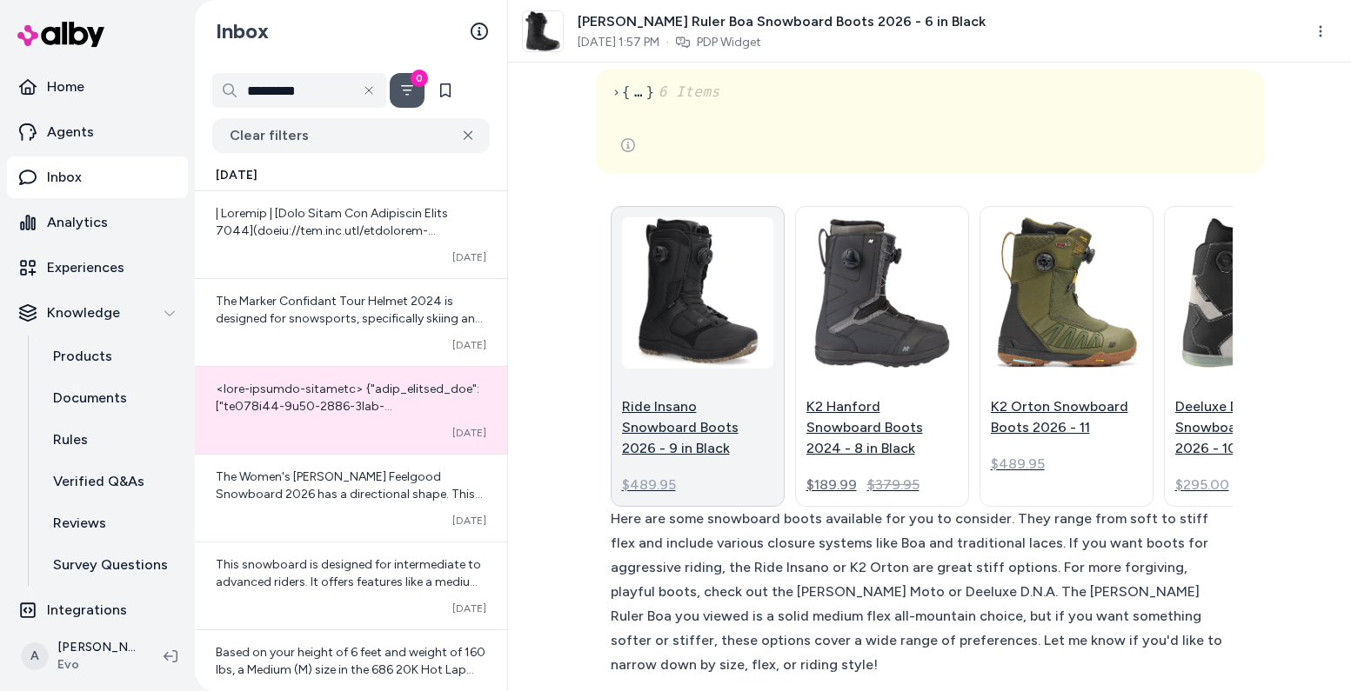
scroll to position [376, 0]
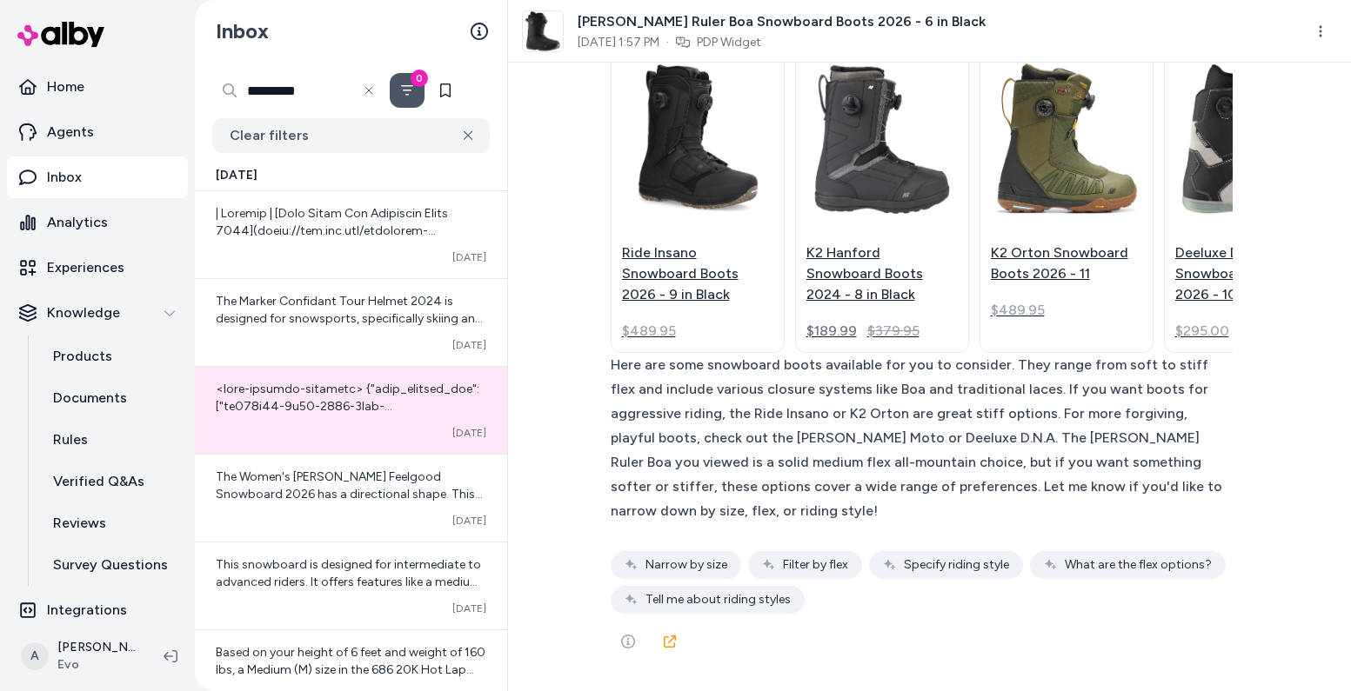
click at [279, 84] on input "*********" at bounding box center [299, 90] width 174 height 35
type input "********"
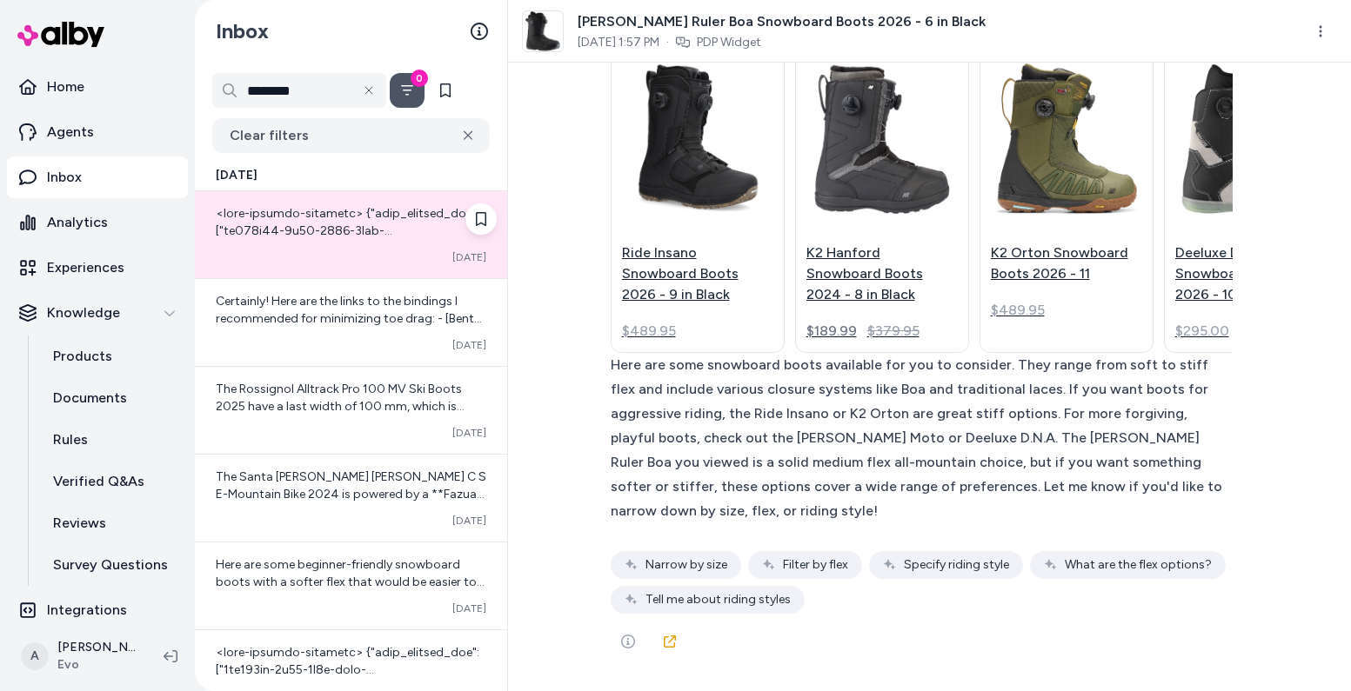
click at [318, 239] on div at bounding box center [351, 222] width 271 height 35
click at [313, 251] on div "Converted Oct 03" at bounding box center [351, 258] width 271 height 14
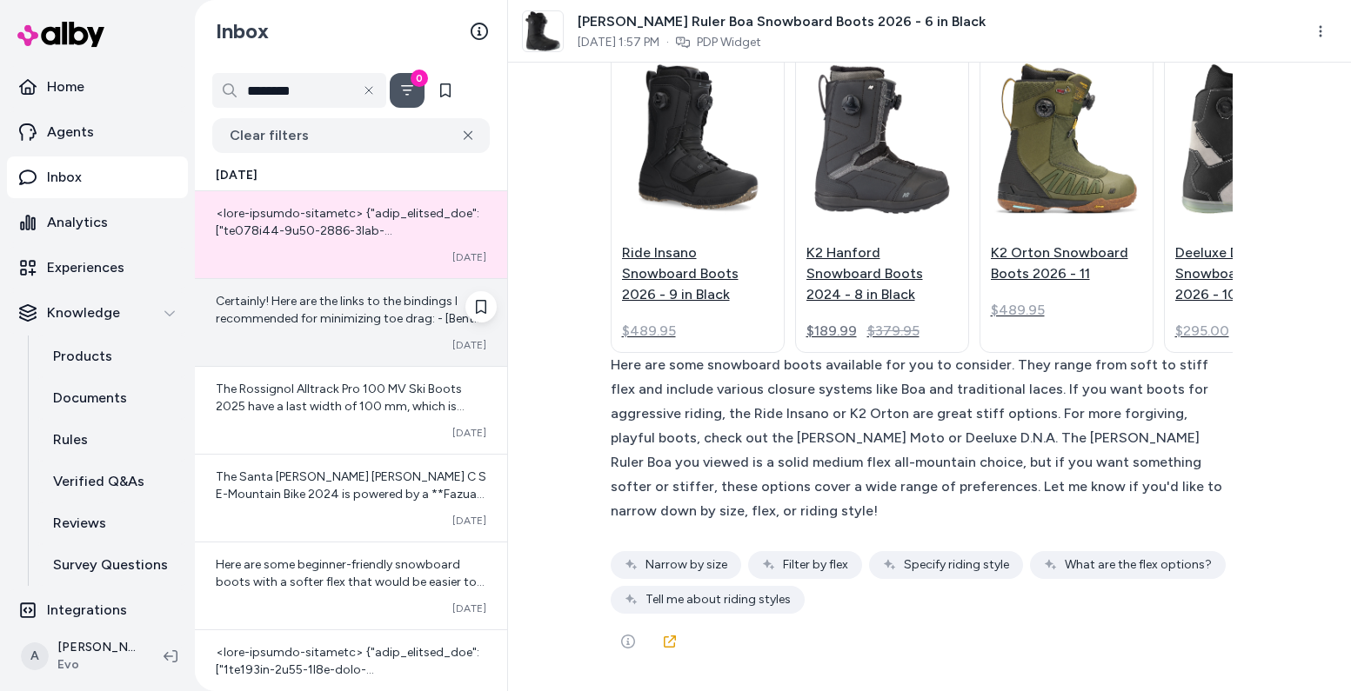
click at [329, 336] on div "Certainly! Here are the links to the bindings I recommended for minimizing toe …" at bounding box center [351, 322] width 312 height 87
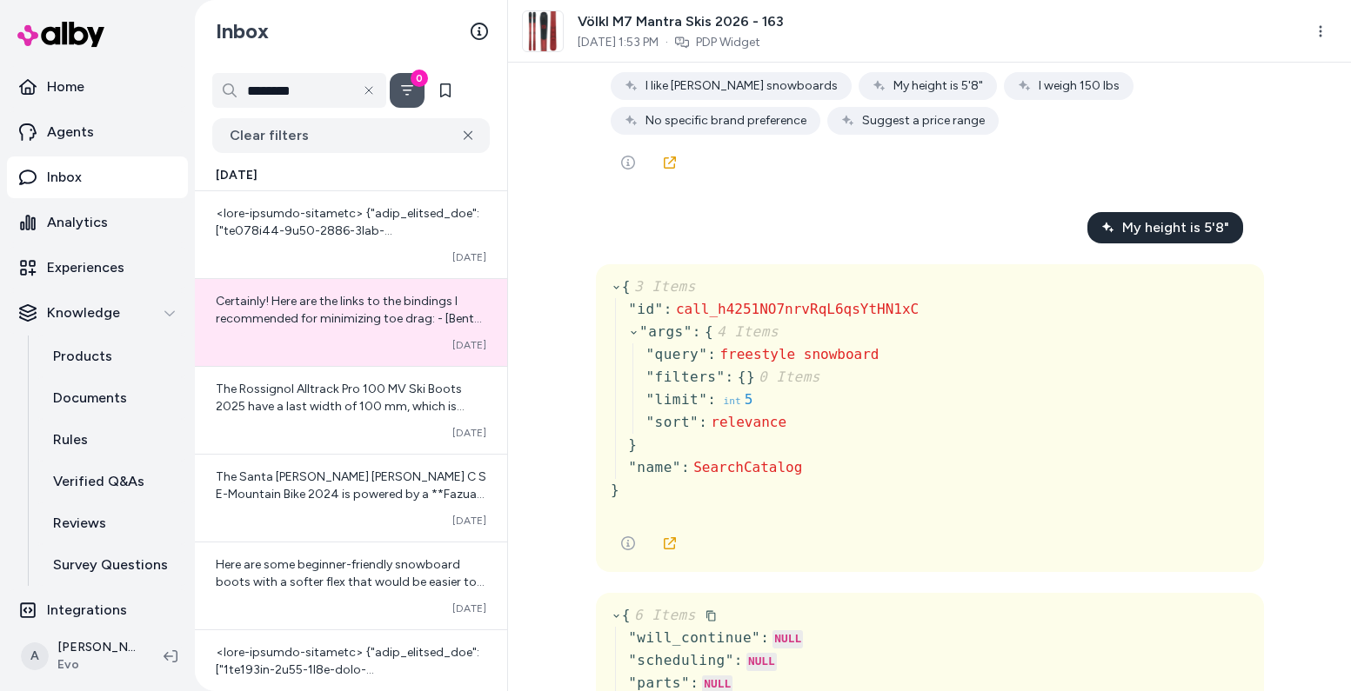
scroll to position [543, 0]
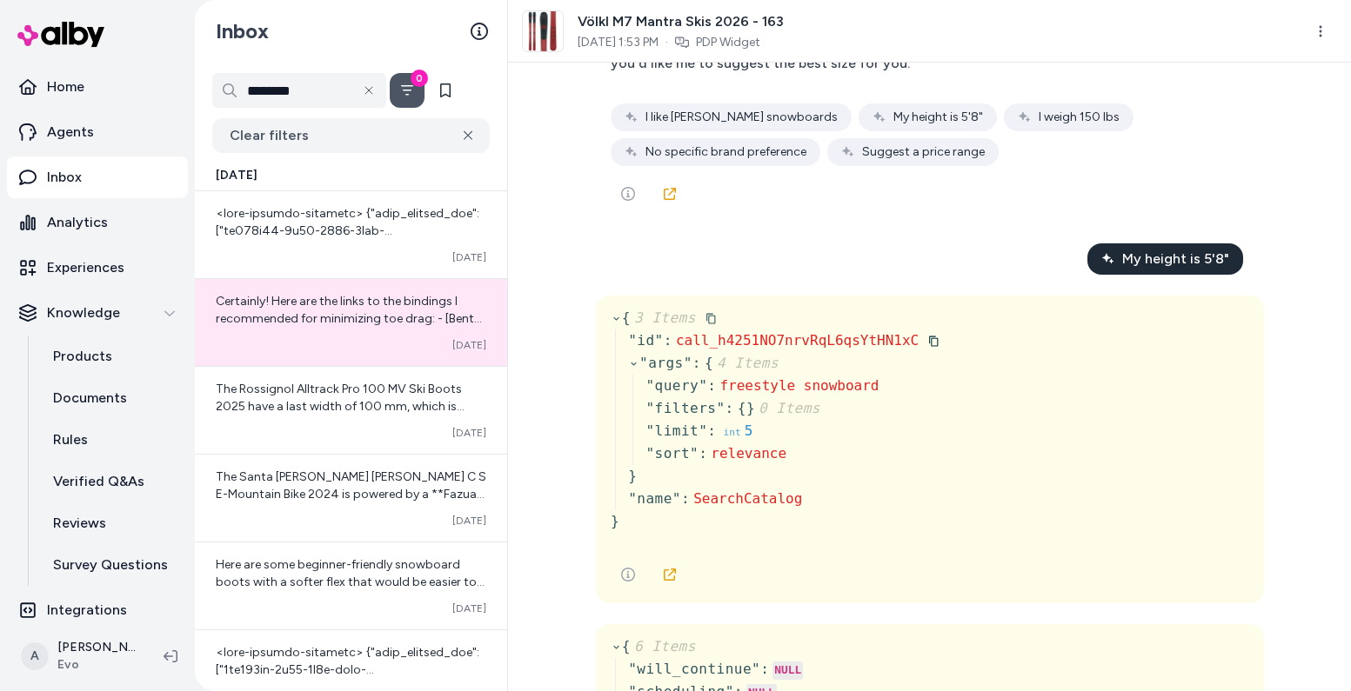
click at [612, 318] on icon at bounding box center [616, 318] width 11 height 11
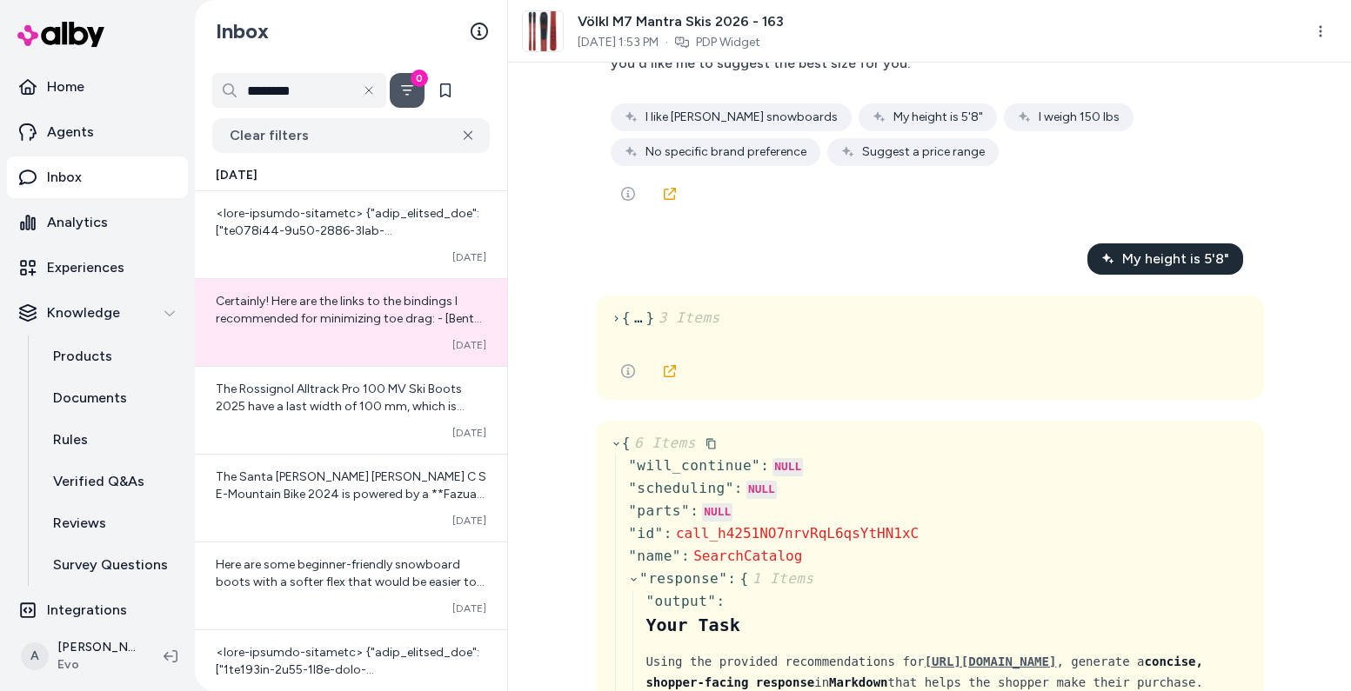
click at [611, 443] on icon at bounding box center [616, 443] width 11 height 11
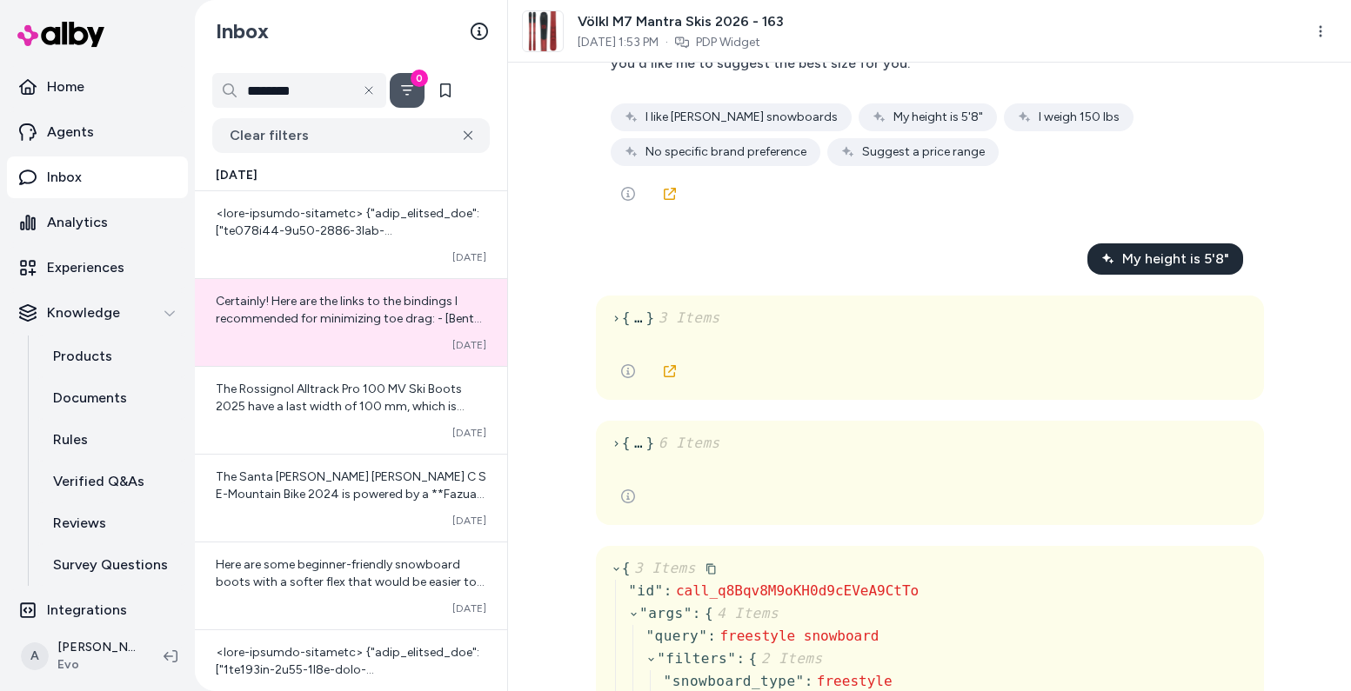
click at [611, 562] on span "{ 3 Items" at bounding box center [664, 568] width 106 height 21
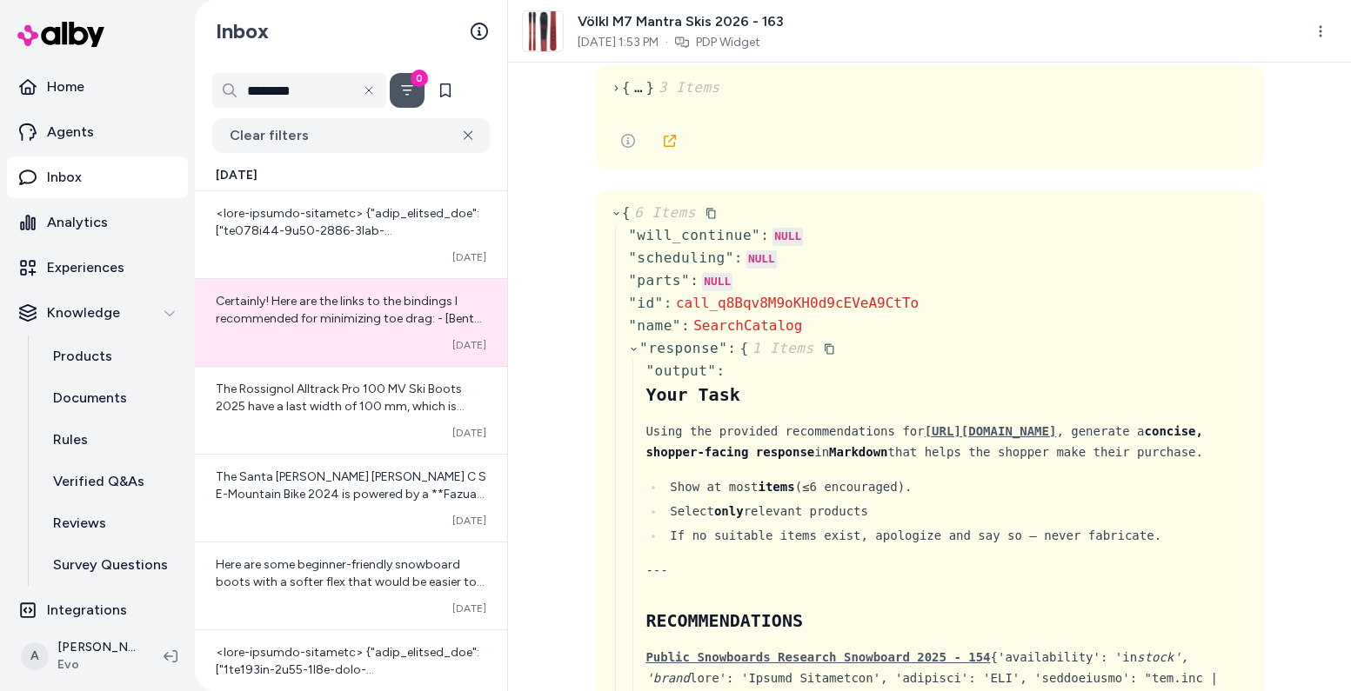
scroll to position [961, 0]
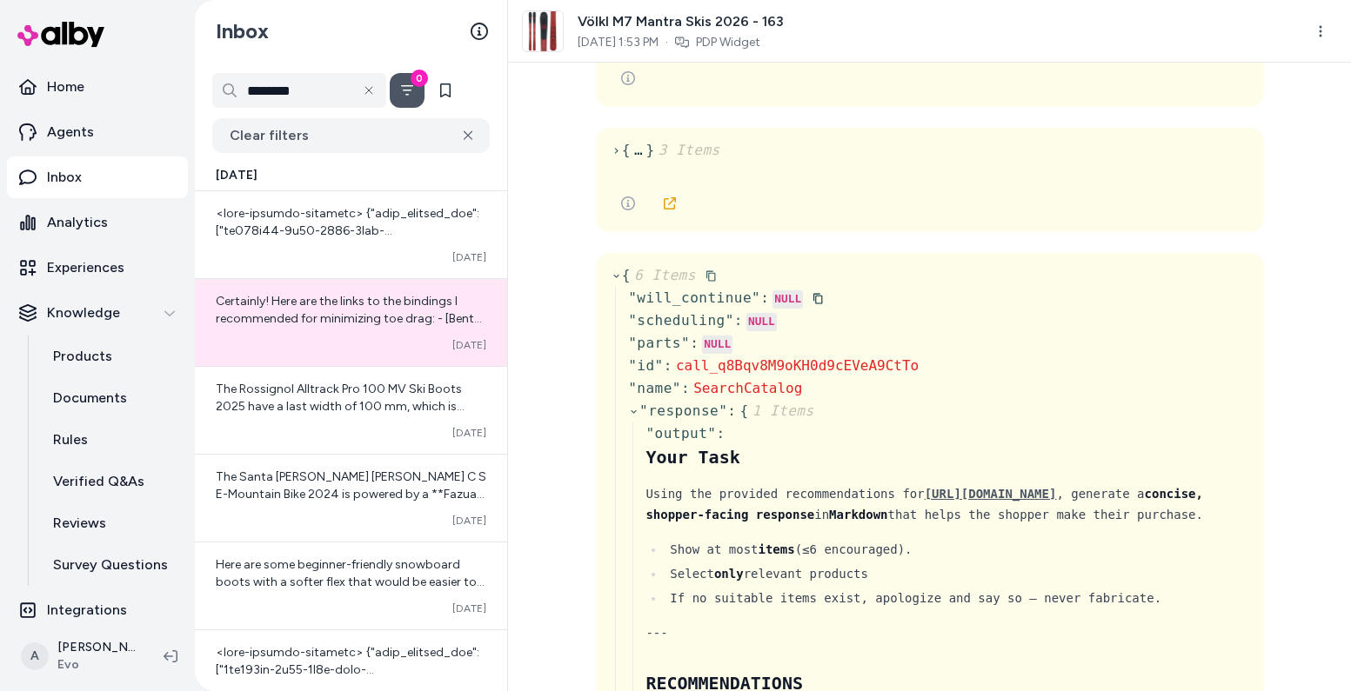
click at [611, 273] on icon at bounding box center [616, 276] width 11 height 11
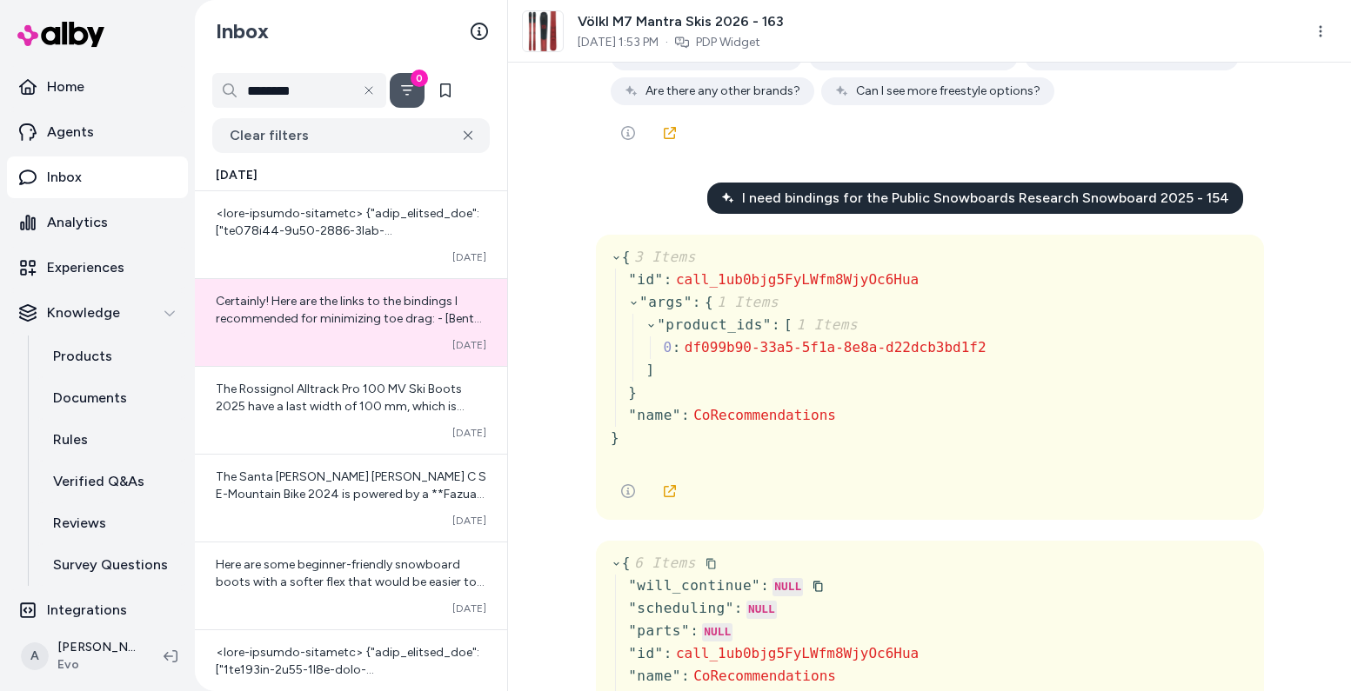
scroll to position [2056, 0]
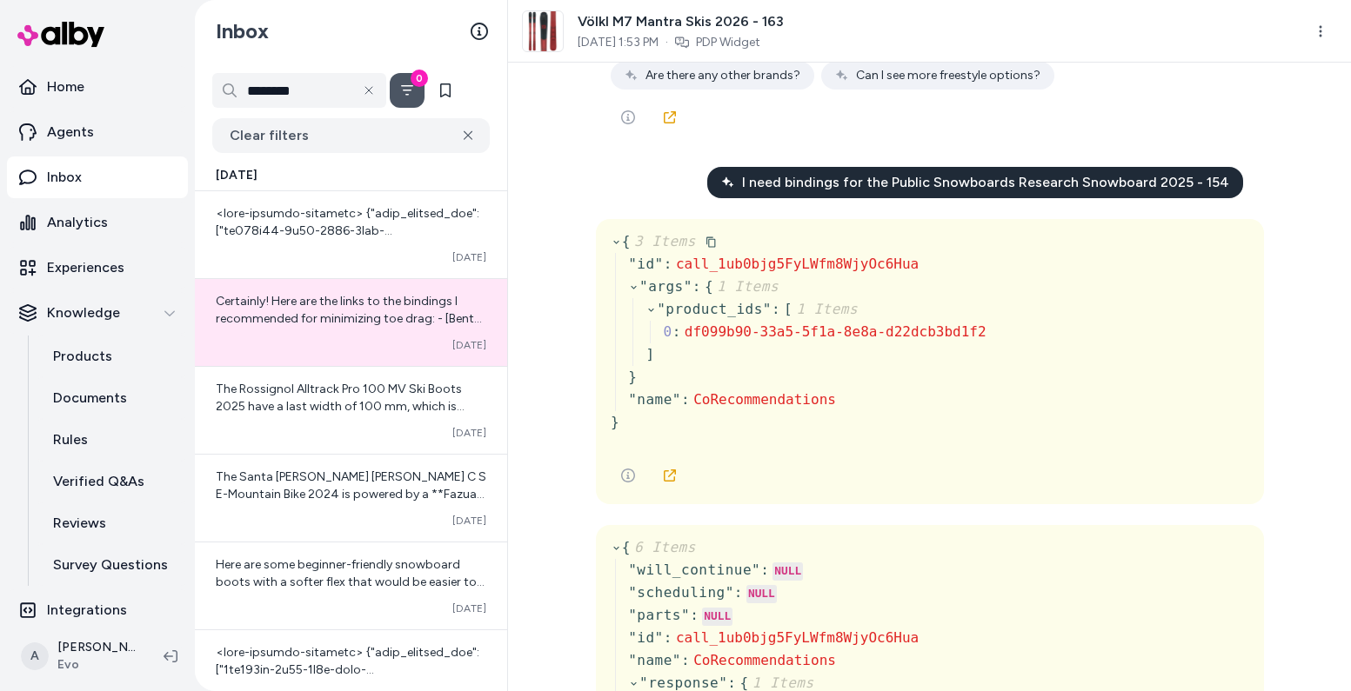
click at [613, 244] on icon at bounding box center [615, 242] width 5 height 3
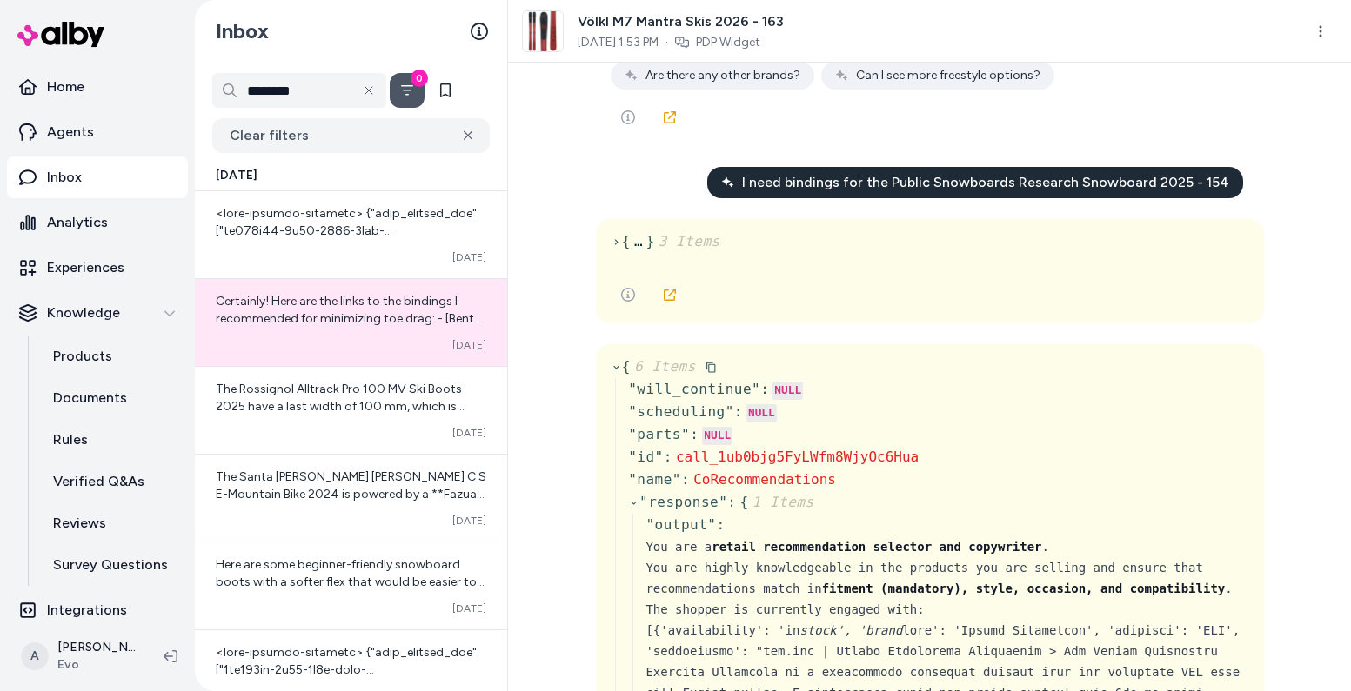
click at [613, 373] on icon at bounding box center [616, 367] width 11 height 11
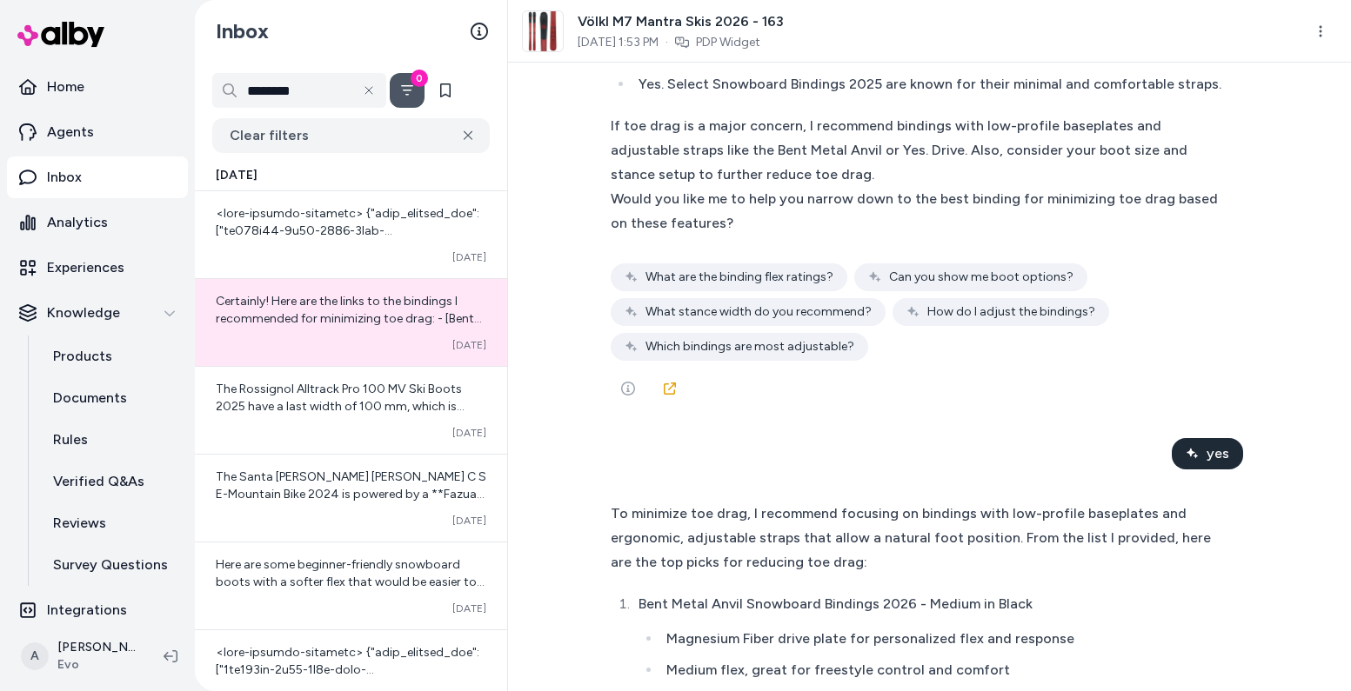
scroll to position [0, 0]
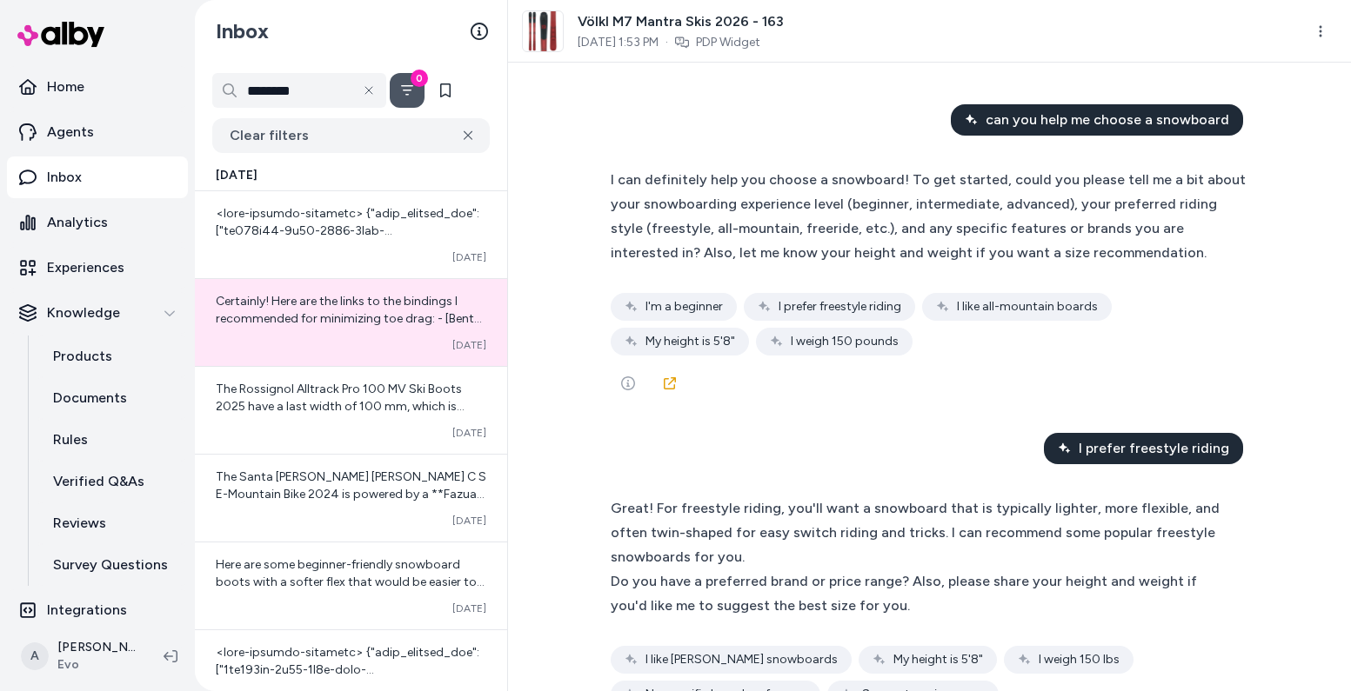
click at [806, 174] on span "I can definitely help you choose a snowboard! To get started, could you please …" at bounding box center [928, 216] width 635 height 90
click at [1331, 27] on html "Home Agents Inbox Analytics Experiences Knowledge Products Documents Rules Veri…" at bounding box center [675, 345] width 1351 height 691
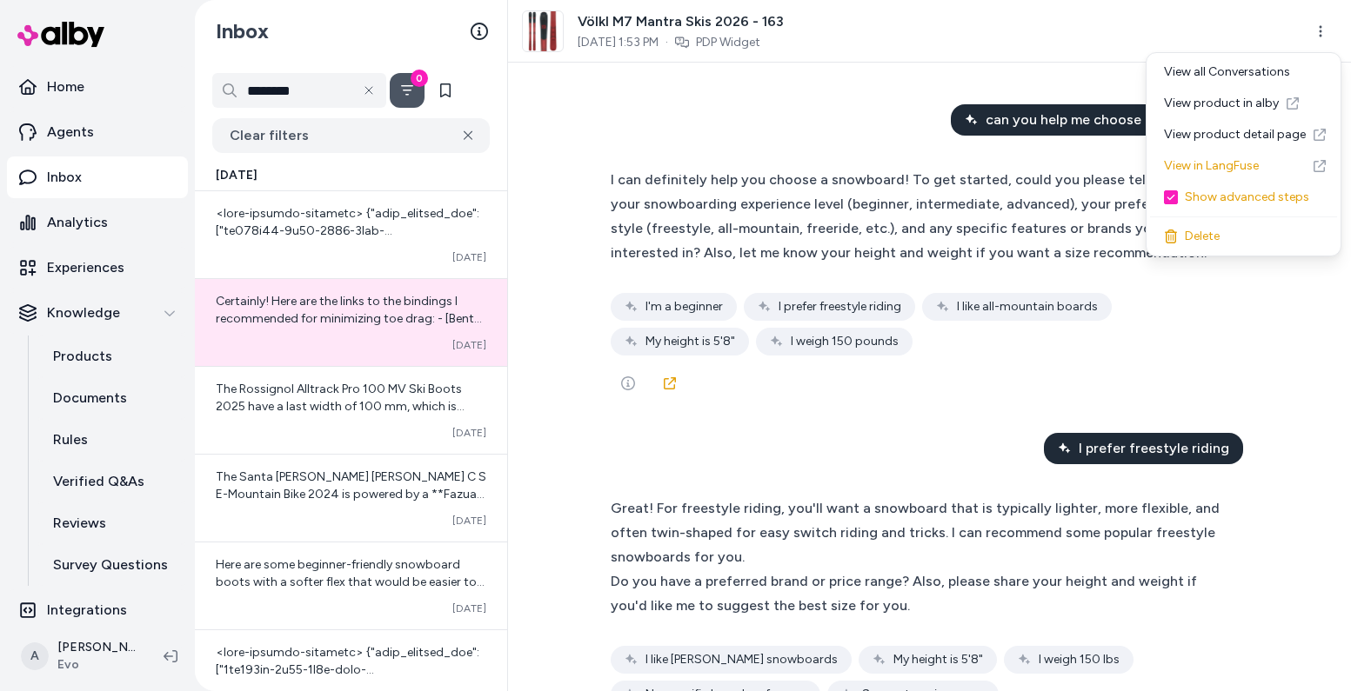
click at [1327, 25] on html "Home Agents Inbox Analytics Experiences Knowledge Products Documents Rules Veri…" at bounding box center [675, 345] width 1351 height 691
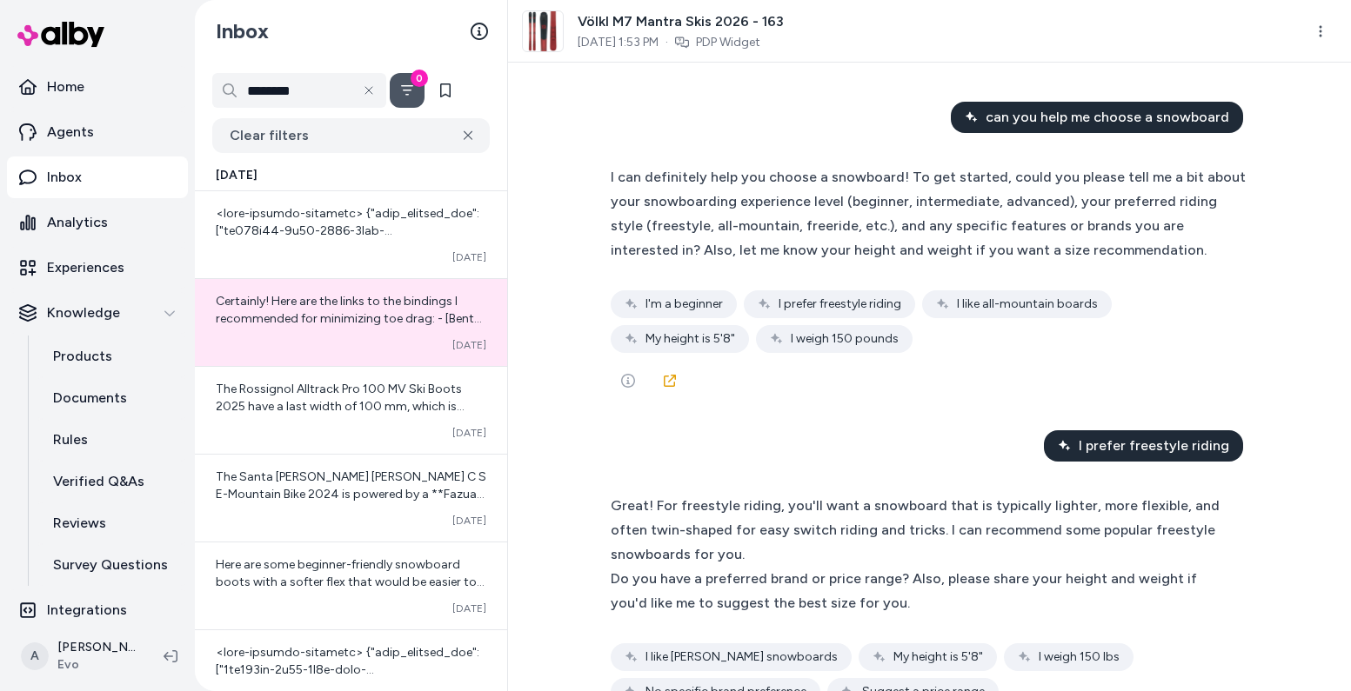
scroll to position [3, 0]
click at [665, 379] on icon at bounding box center [670, 380] width 12 height 12
click at [294, 309] on div "Certainly! Here are the links to the bindings I recommended for minimizing toe …" at bounding box center [351, 310] width 271 height 35
click at [478, 310] on icon at bounding box center [481, 307] width 14 height 14
click at [1293, 230] on div "can you help me choose a snowboard I can definitely help you choose a snowboard…" at bounding box center [929, 377] width 843 height 629
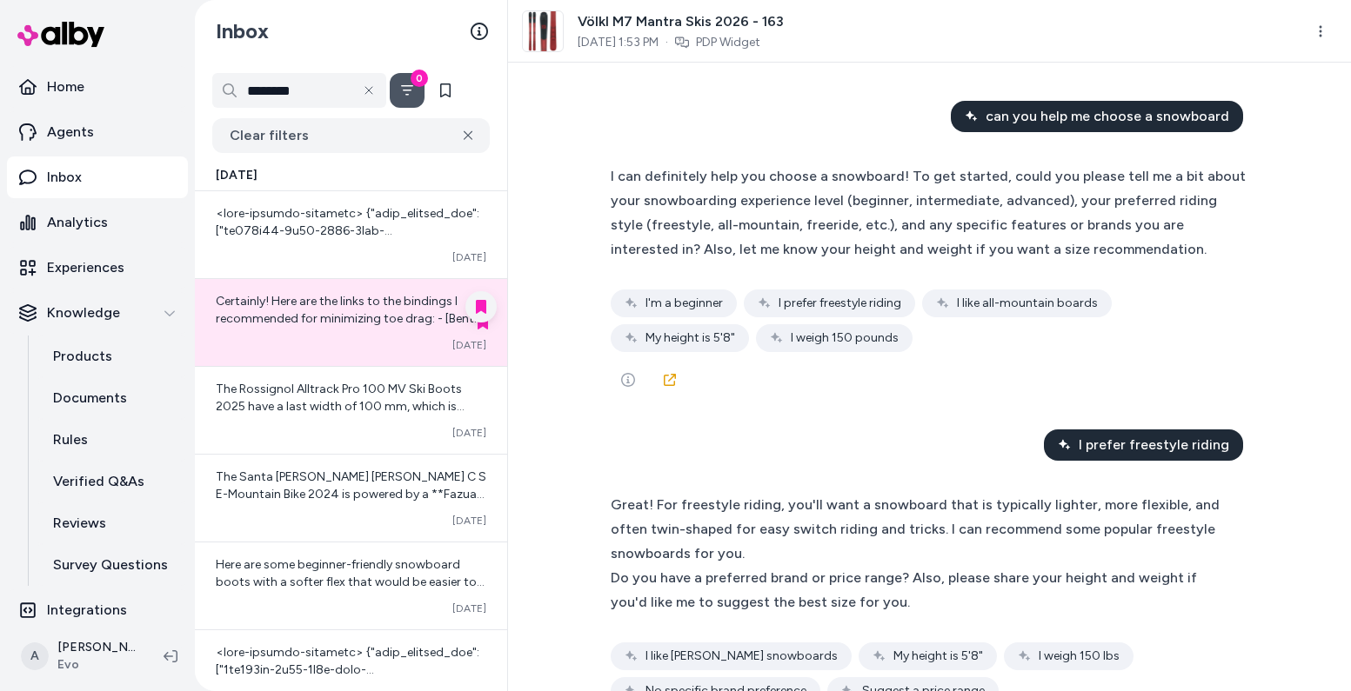
scroll to position [0, 0]
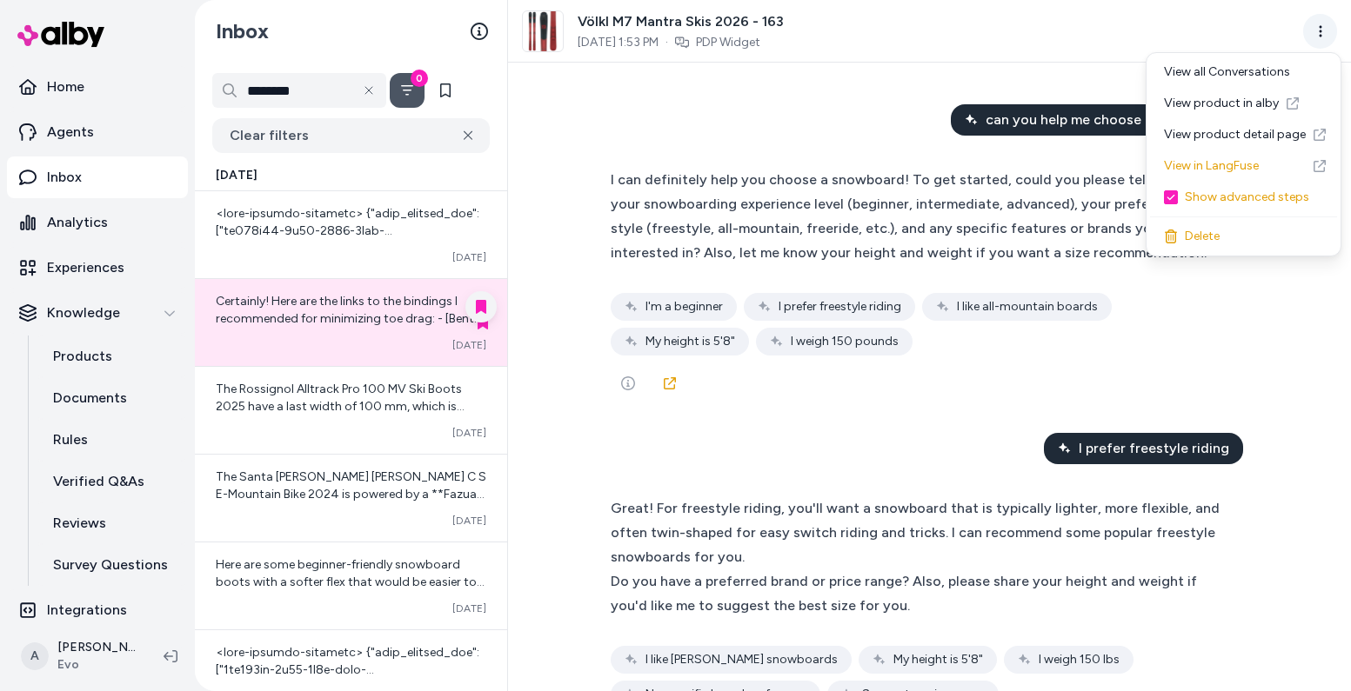
click at [1327, 40] on html "Home Agents Inbox Analytics Experiences Knowledge Products Documents Rules Veri…" at bounding box center [675, 345] width 1351 height 691
click at [1328, 25] on html "Home Agents Inbox Analytics Experiences Knowledge Products Documents Rules Veri…" at bounding box center [675, 345] width 1351 height 691
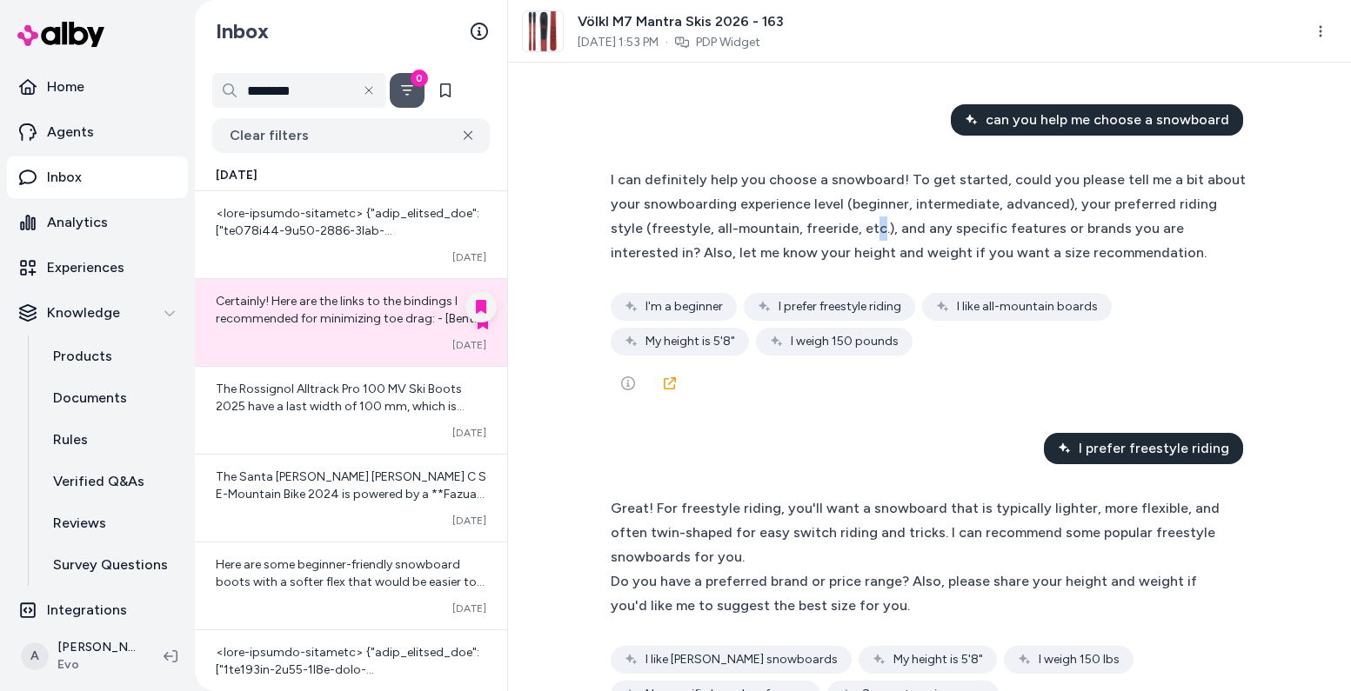
click at [832, 231] on span "I can definitely help you choose a snowboard! To get started, could you please …" at bounding box center [928, 216] width 635 height 90
click at [349, 316] on span "Certainly! Here are the links to the bindings I recommended for minimizing toe …" at bounding box center [350, 371] width 268 height 154
click at [338, 310] on div "Certainly! Here are the links to the bindings I recommended for minimizing toe …" at bounding box center [351, 310] width 271 height 35
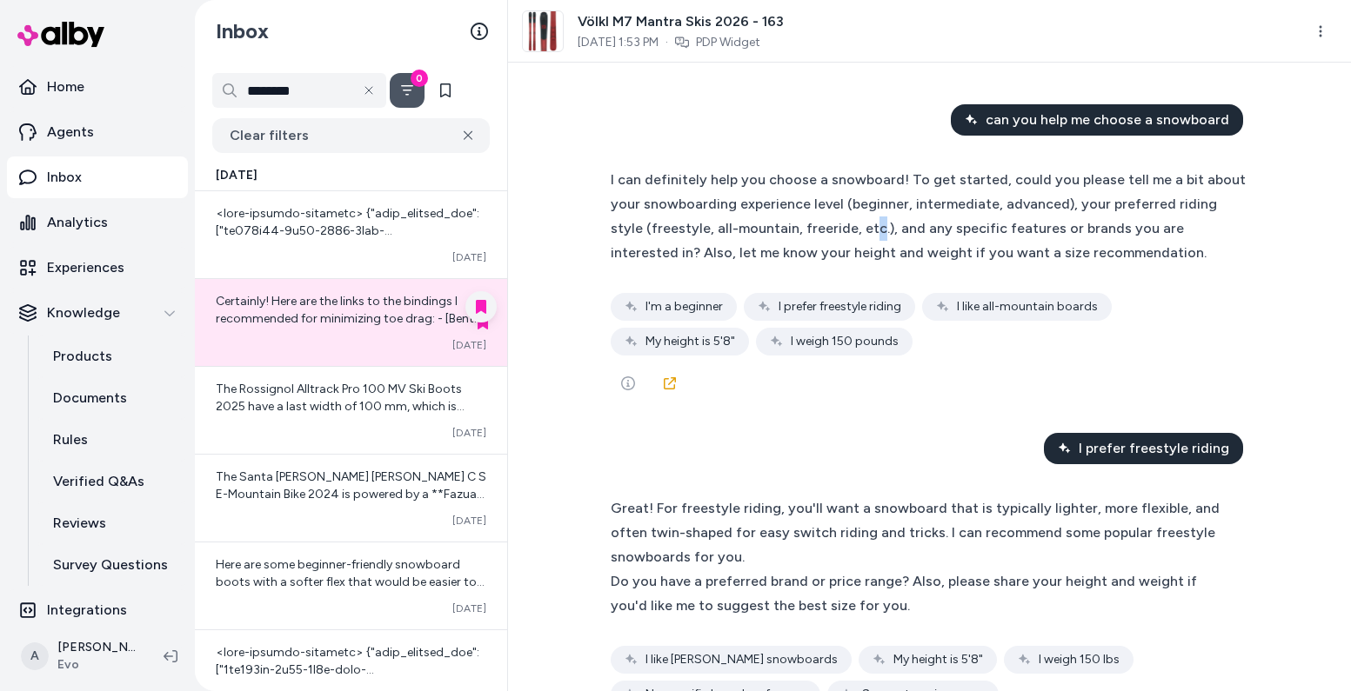
click at [338, 310] on div "Certainly! Here are the links to the bindings I recommended for minimizing toe …" at bounding box center [351, 310] width 271 height 35
click at [1317, 31] on html "Home Agents Inbox Analytics Experiences Knowledge Products Documents Rules Veri…" at bounding box center [675, 345] width 1351 height 691
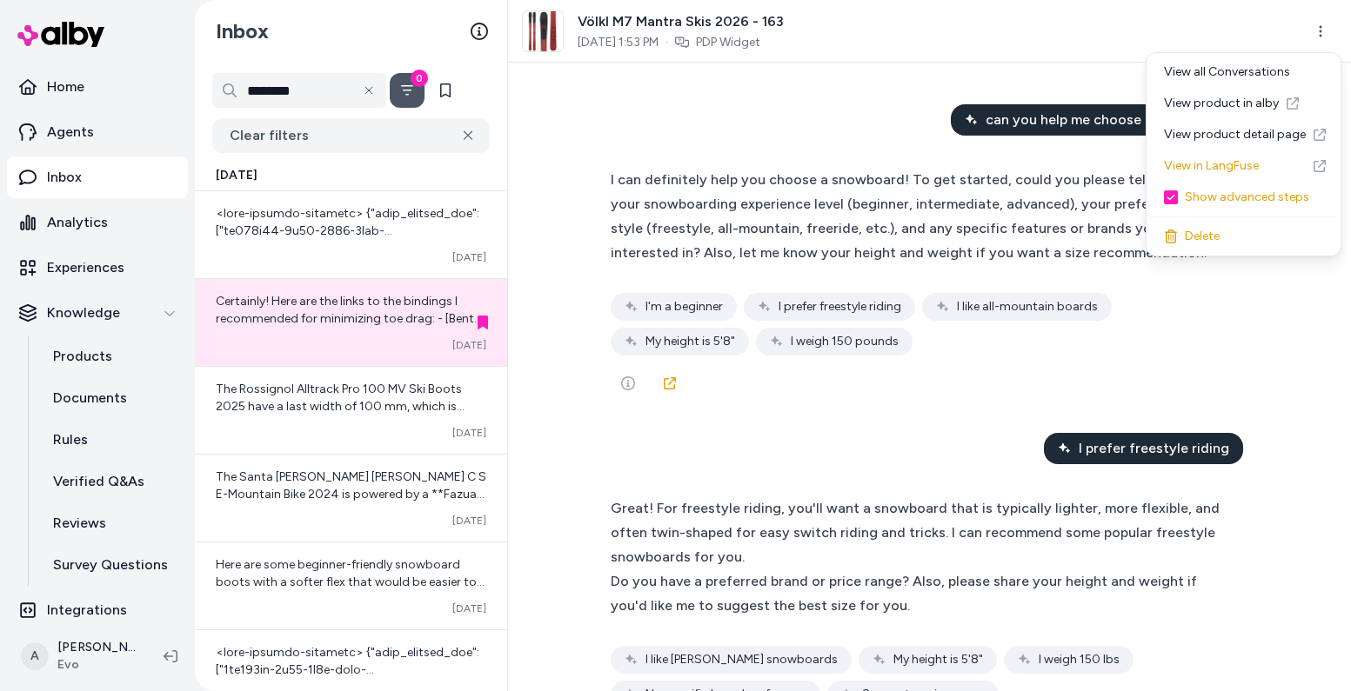
click at [1320, 25] on html "Home Agents Inbox Analytics Experiences Knowledge Products Documents Rules Veri…" at bounding box center [675, 345] width 1351 height 691
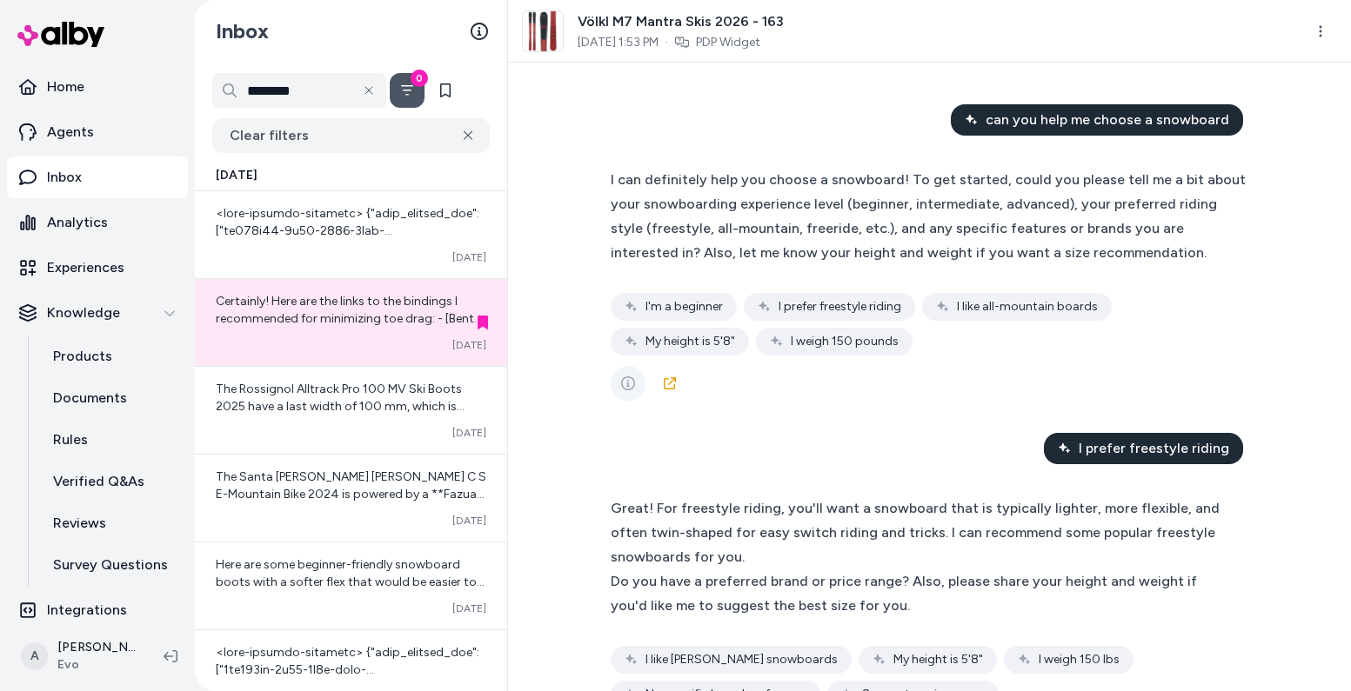
click at [623, 387] on icon "See more" at bounding box center [628, 384] width 14 height 14
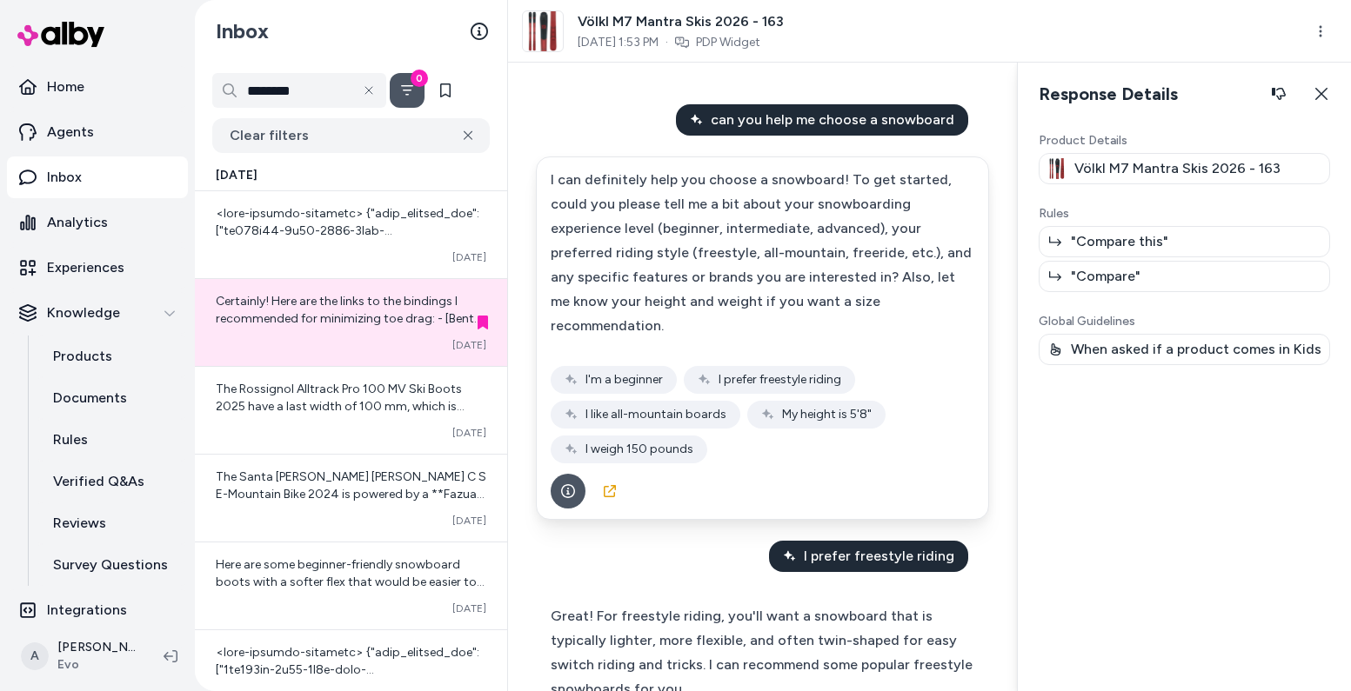
drag, startPoint x: 1322, startPoint y: 95, endPoint x: 1326, endPoint y: 78, distance: 16.9
click at [1322, 95] on icon "button" at bounding box center [1321, 94] width 12 height 12
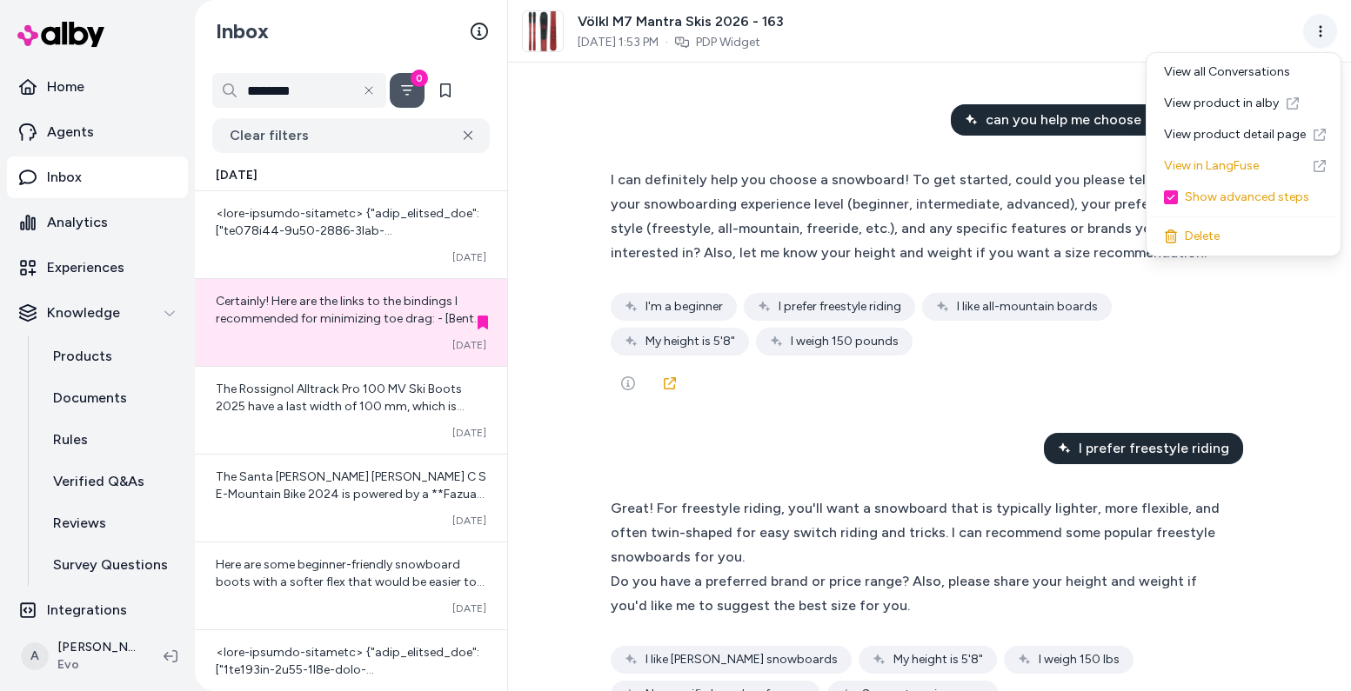
click at [1324, 34] on html "Home Agents Inbox Analytics Experiences Knowledge Products Documents Rules Veri…" at bounding box center [675, 345] width 1351 height 691
click at [1243, 72] on div "View all Conversations" at bounding box center [1243, 72] width 187 height 31
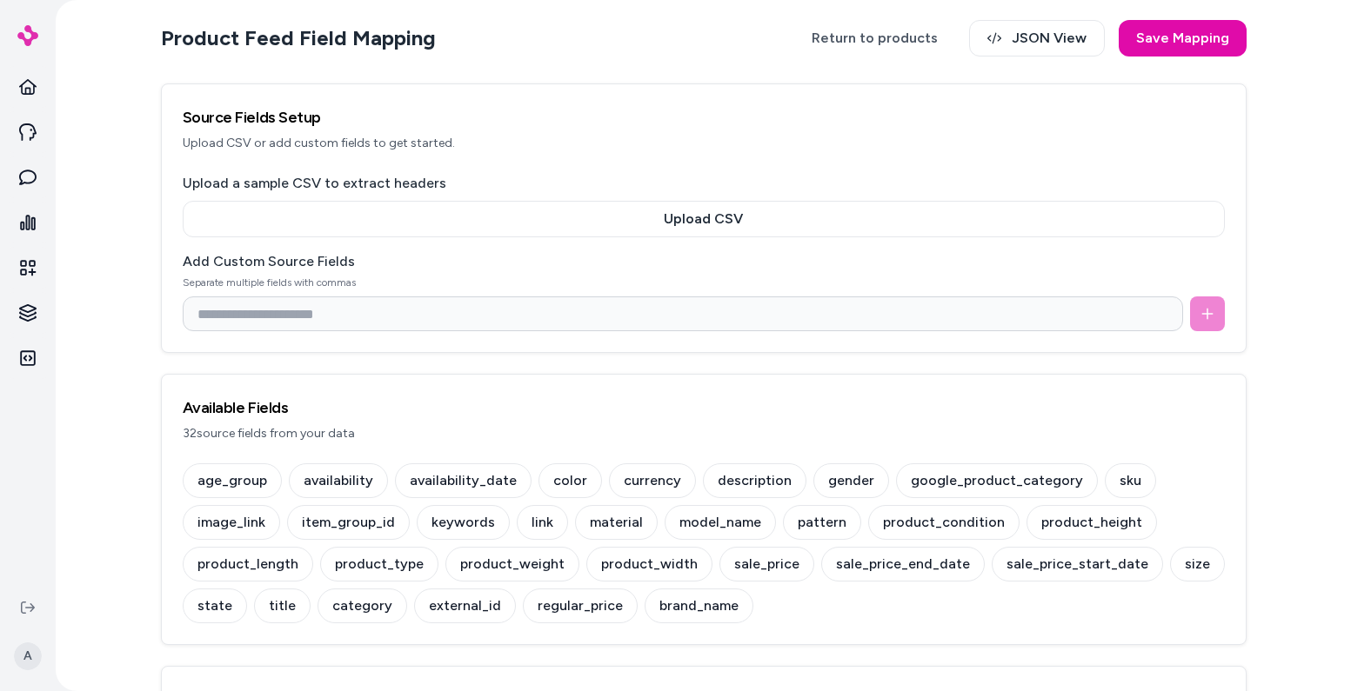
click at [1003, 145] on p "Upload CSV or add custom fields to get started." at bounding box center [704, 143] width 1042 height 17
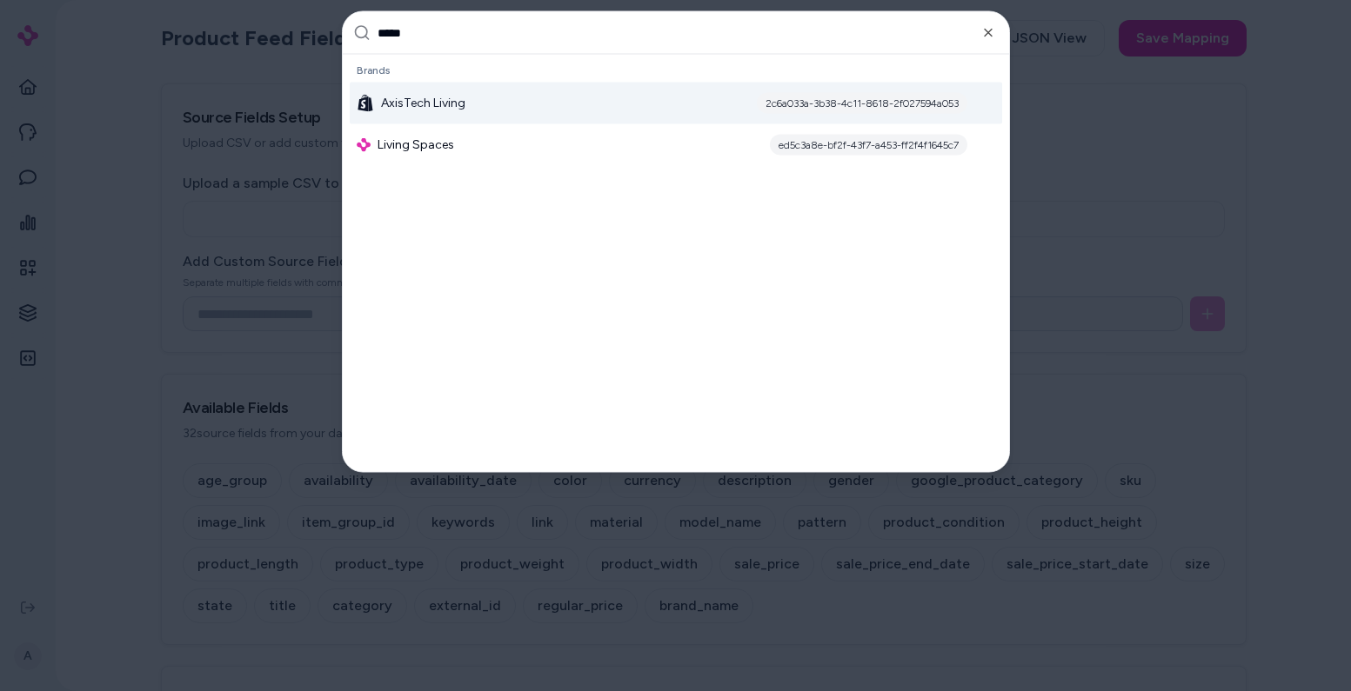
type input "******"
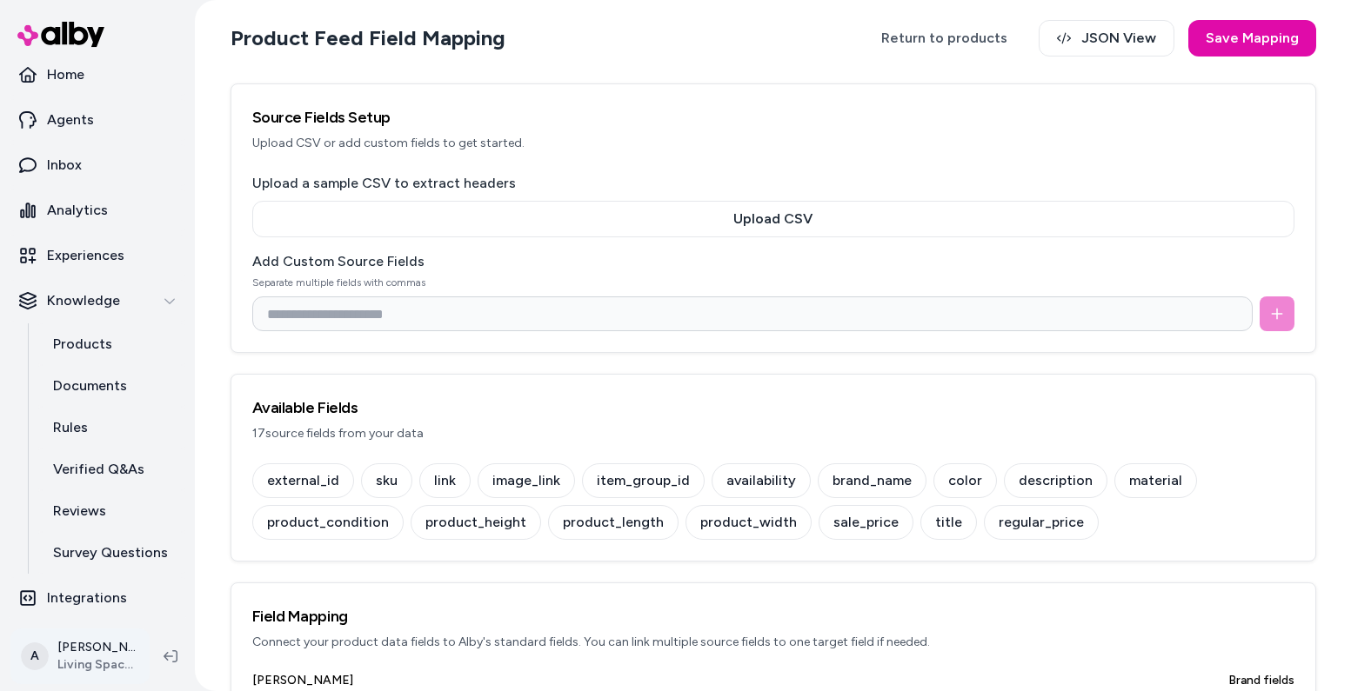
scroll to position [13, 0]
click at [94, 658] on html "Home Agents Inbox Analytics Experiences Knowledge Products Documents Rules Veri…" at bounding box center [675, 345] width 1351 height 691
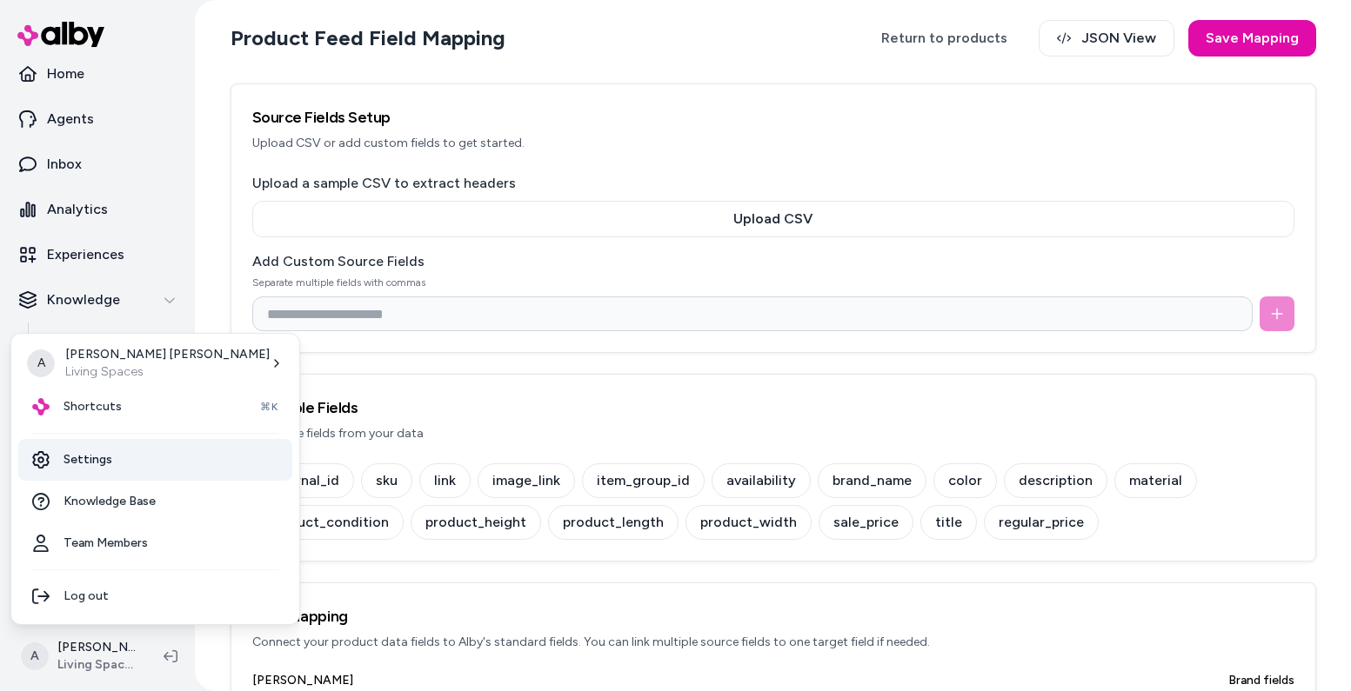
click at [108, 455] on link "Settings" at bounding box center [155, 460] width 274 height 42
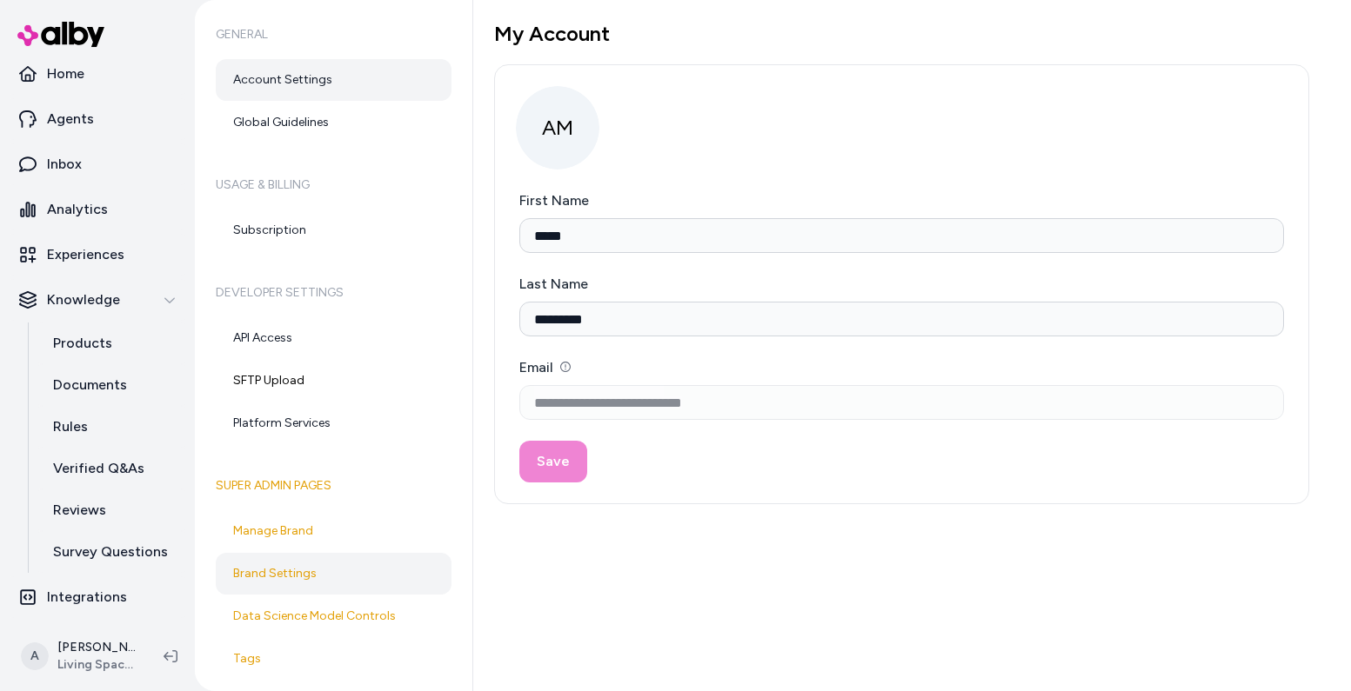
click at [344, 568] on link "Brand Settings" at bounding box center [334, 574] width 236 height 42
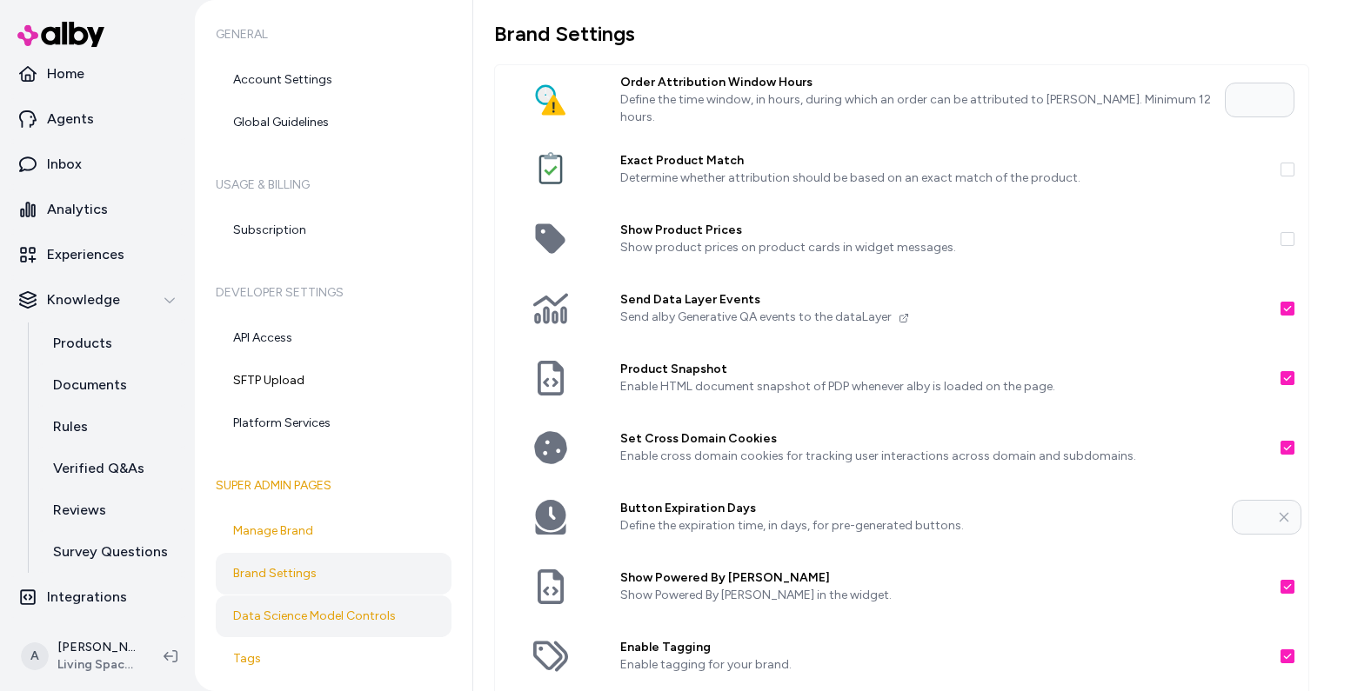
click at [313, 617] on link "Data Science Model Controls" at bounding box center [334, 617] width 236 height 42
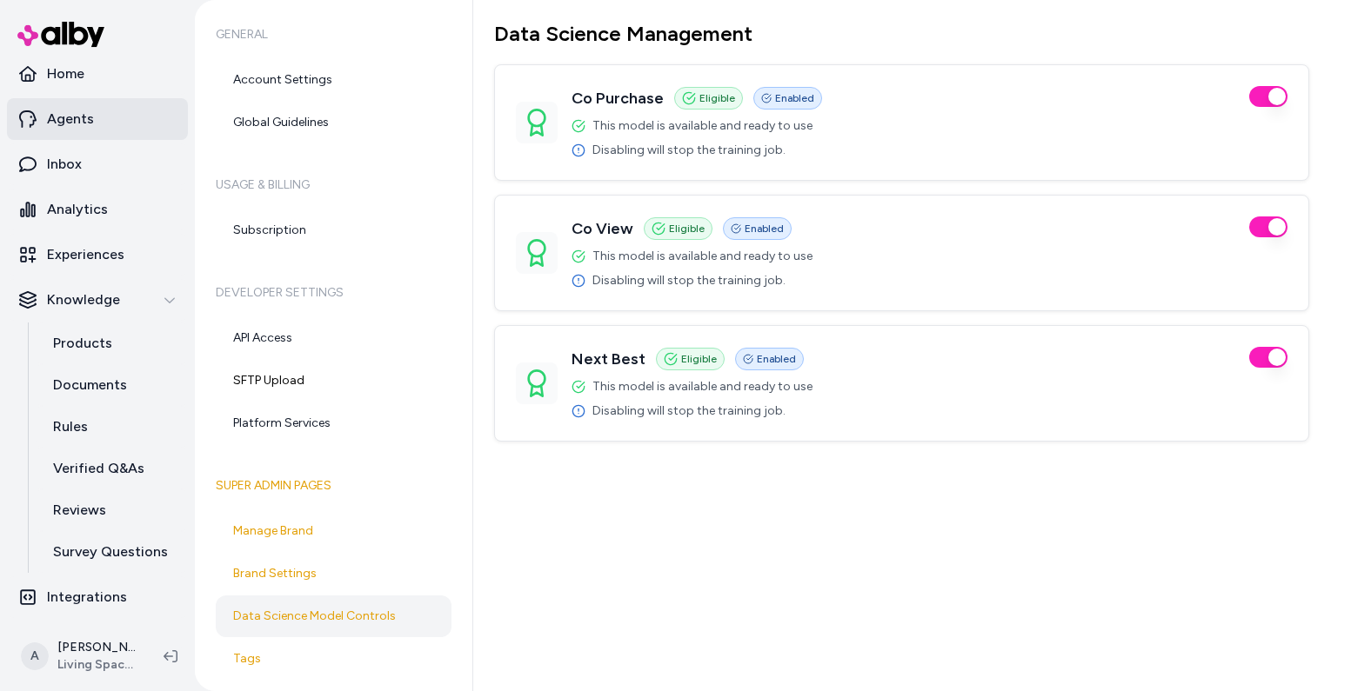
click at [91, 129] on p "Agents" at bounding box center [70, 119] width 47 height 21
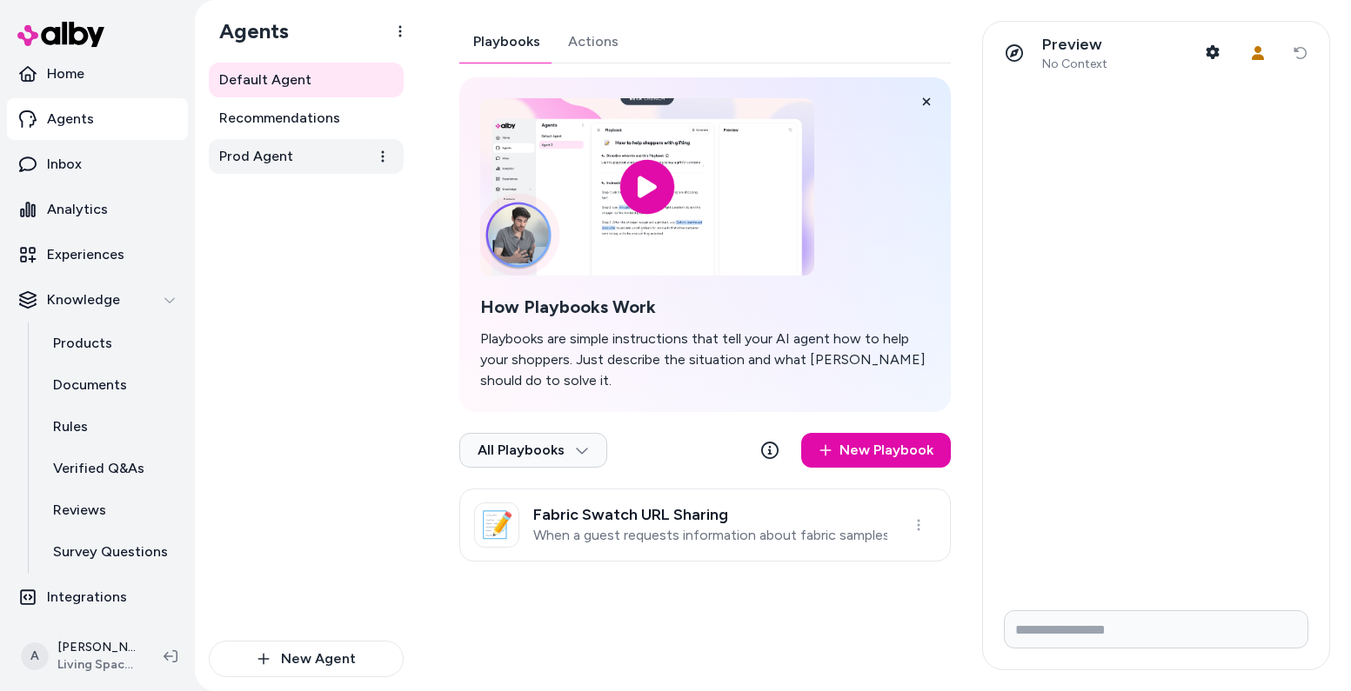
click at [279, 164] on span "Prod Agent" at bounding box center [256, 156] width 74 height 21
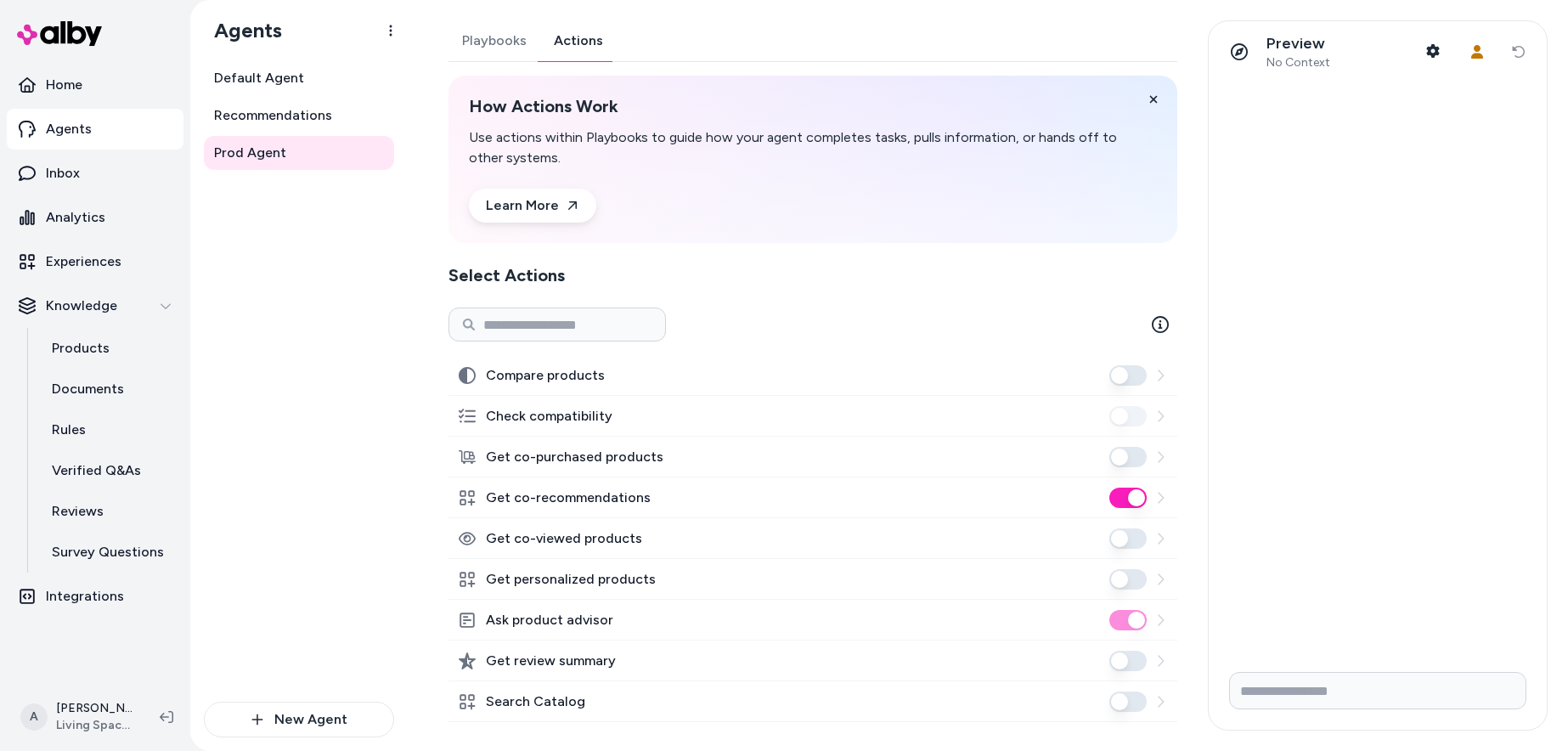
click at [970, 239] on div "How Actions Work Use actions within Playbooks to guide how your agent completes…" at bounding box center [812, 158] width 728 height 167
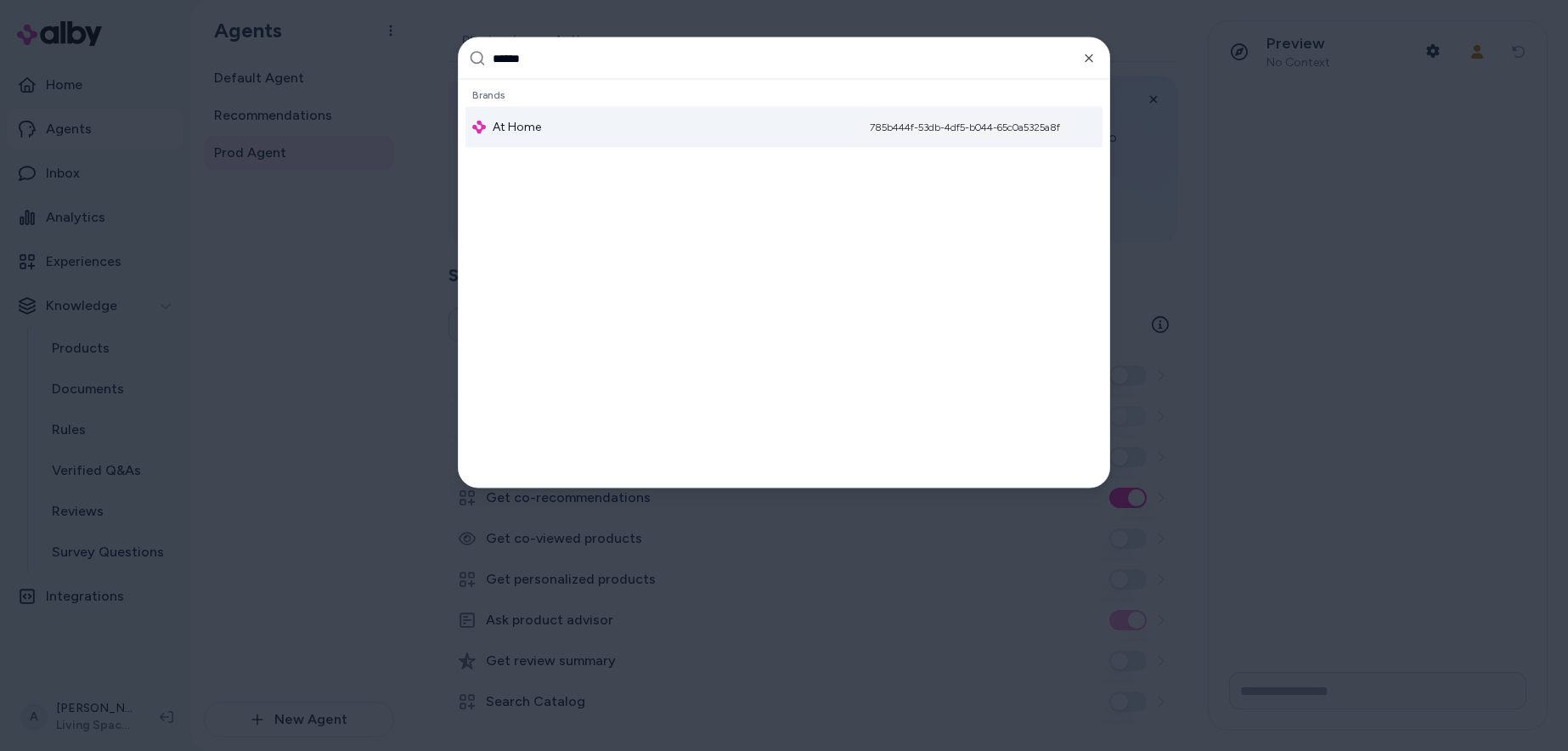
type input "*******"
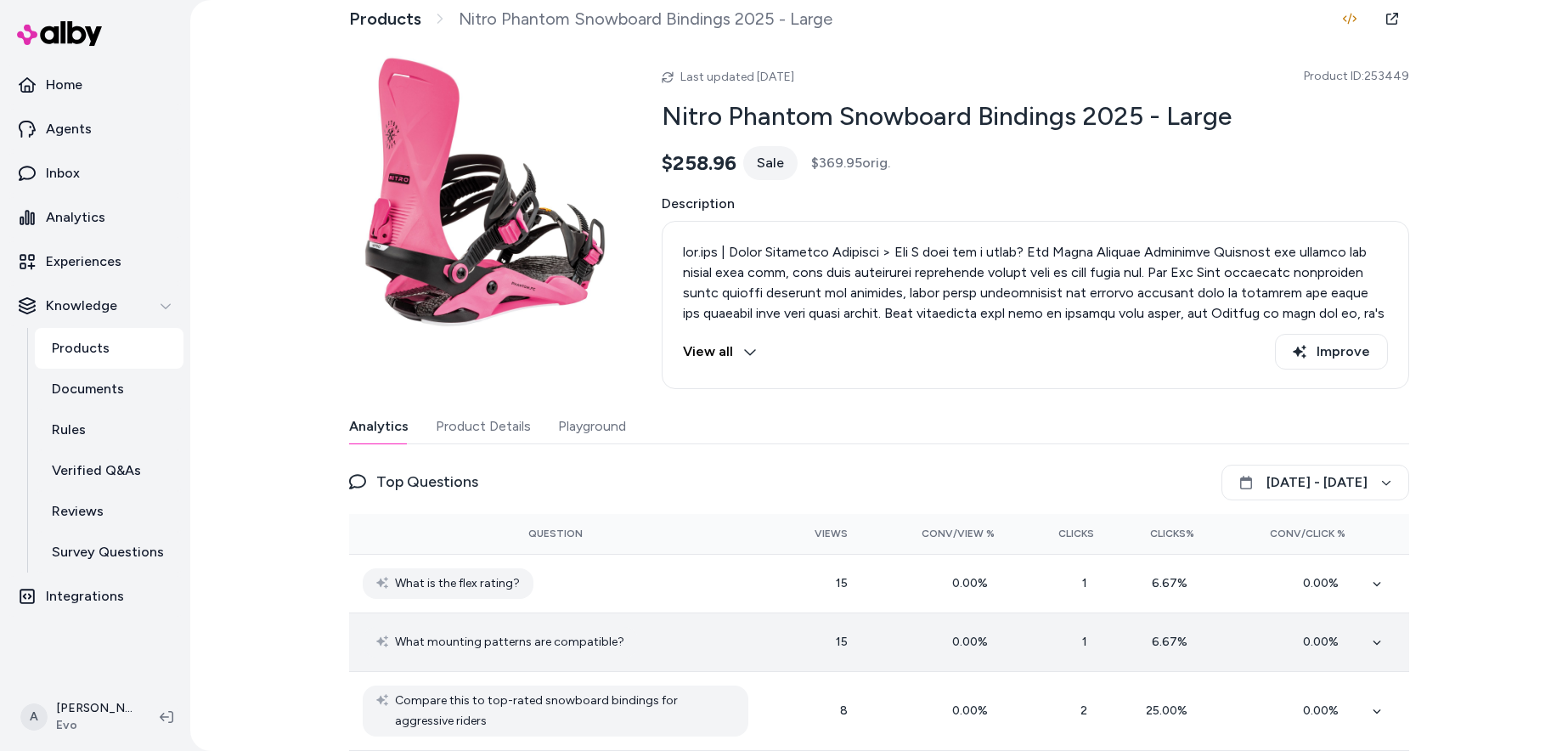
scroll to position [6, 0]
